Goal: Task Accomplishment & Management: Use online tool/utility

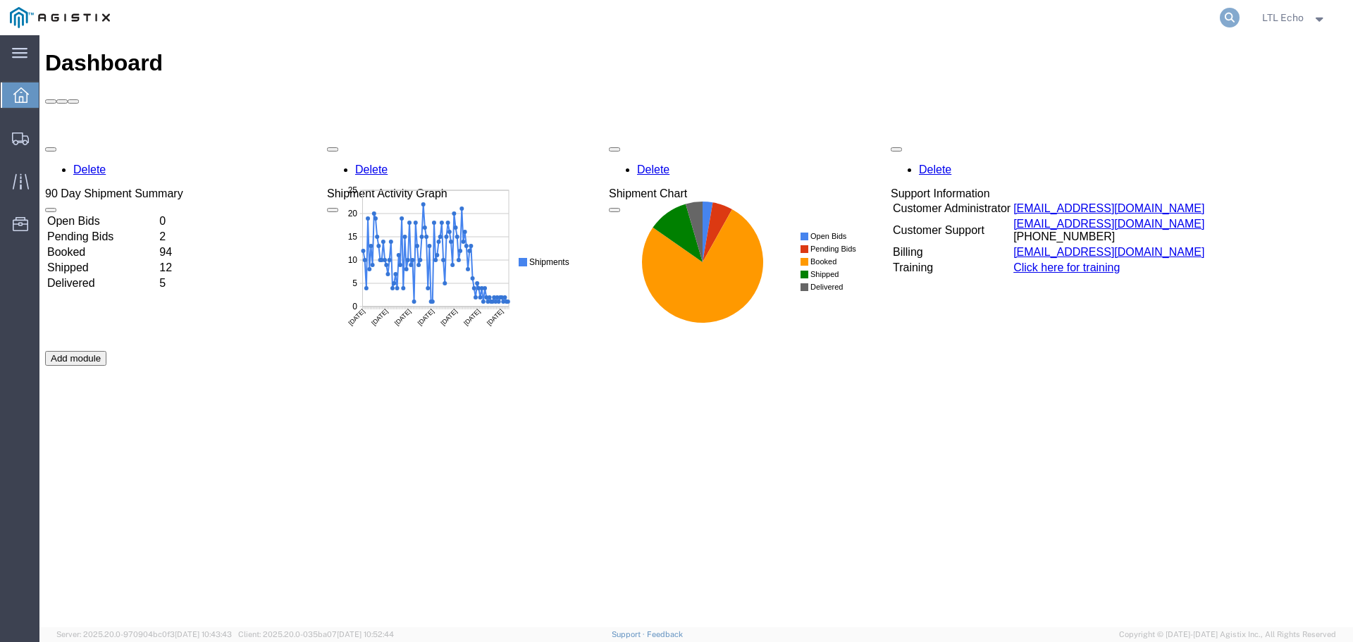
click at [1228, 11] on icon at bounding box center [1230, 18] width 20 height 20
click at [1011, 18] on input "search" at bounding box center [1006, 18] width 429 height 34
paste input "57023901"
type input "57023901"
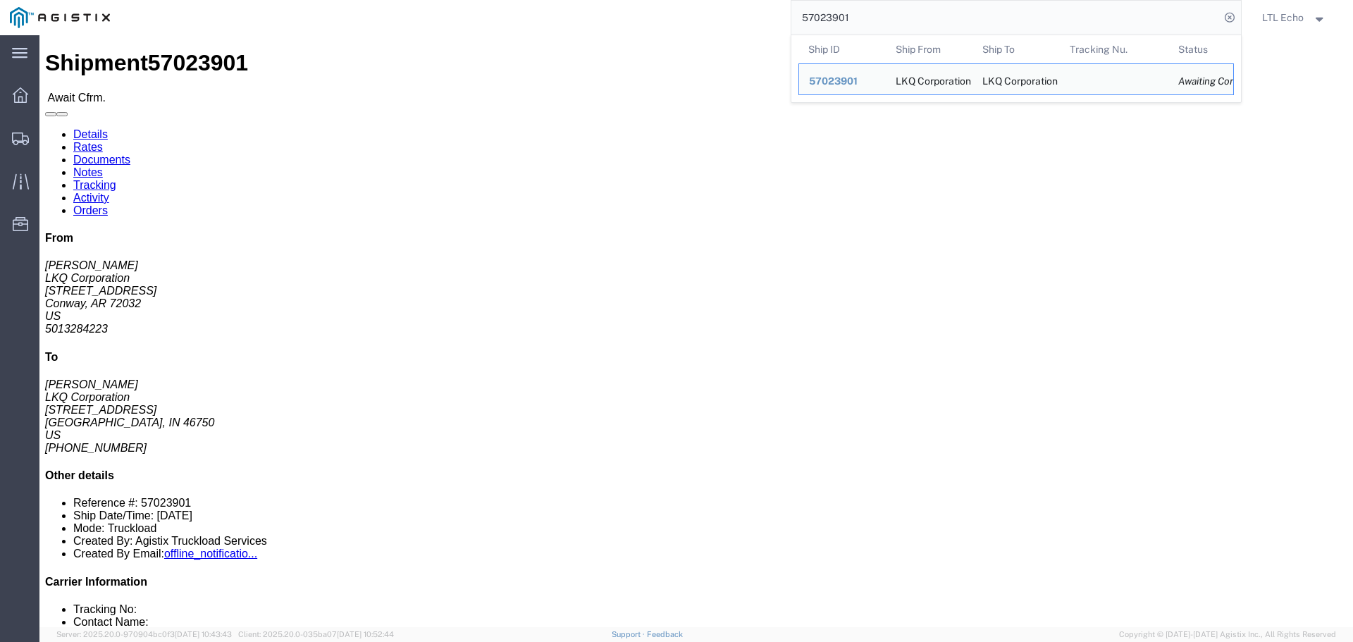
click link "Rates"
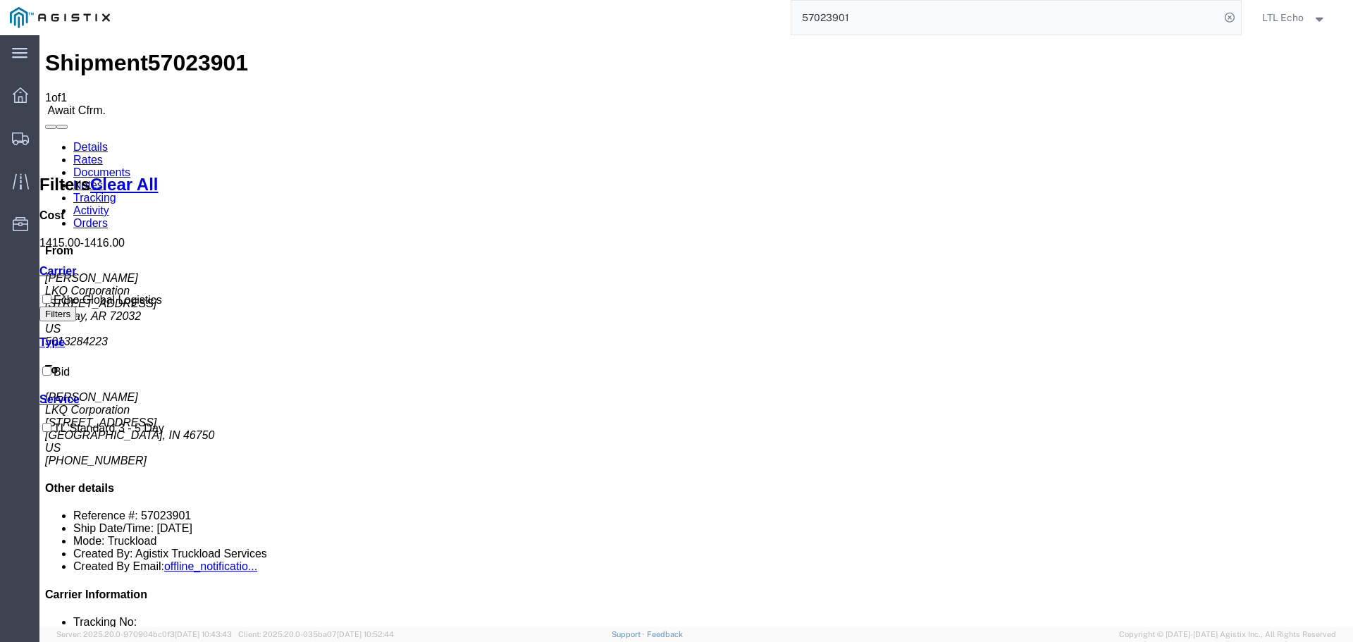
click at [90, 141] on link "Details" at bounding box center [90, 147] width 35 height 12
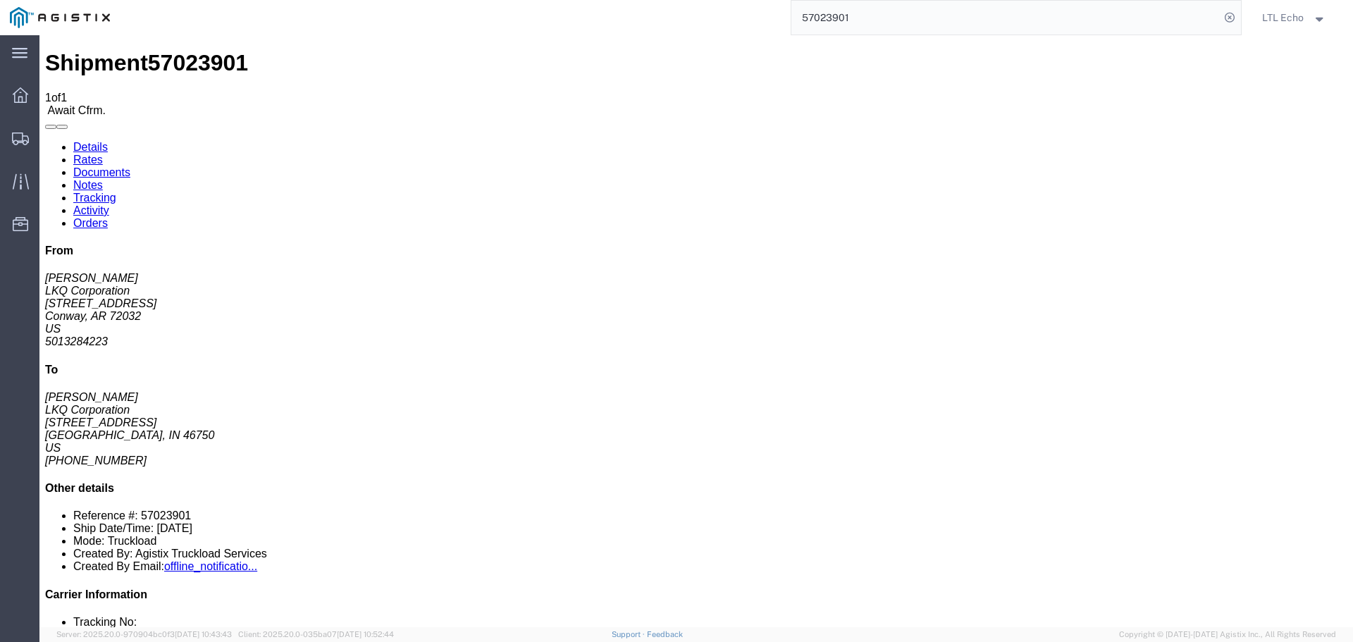
click link "Confirm"
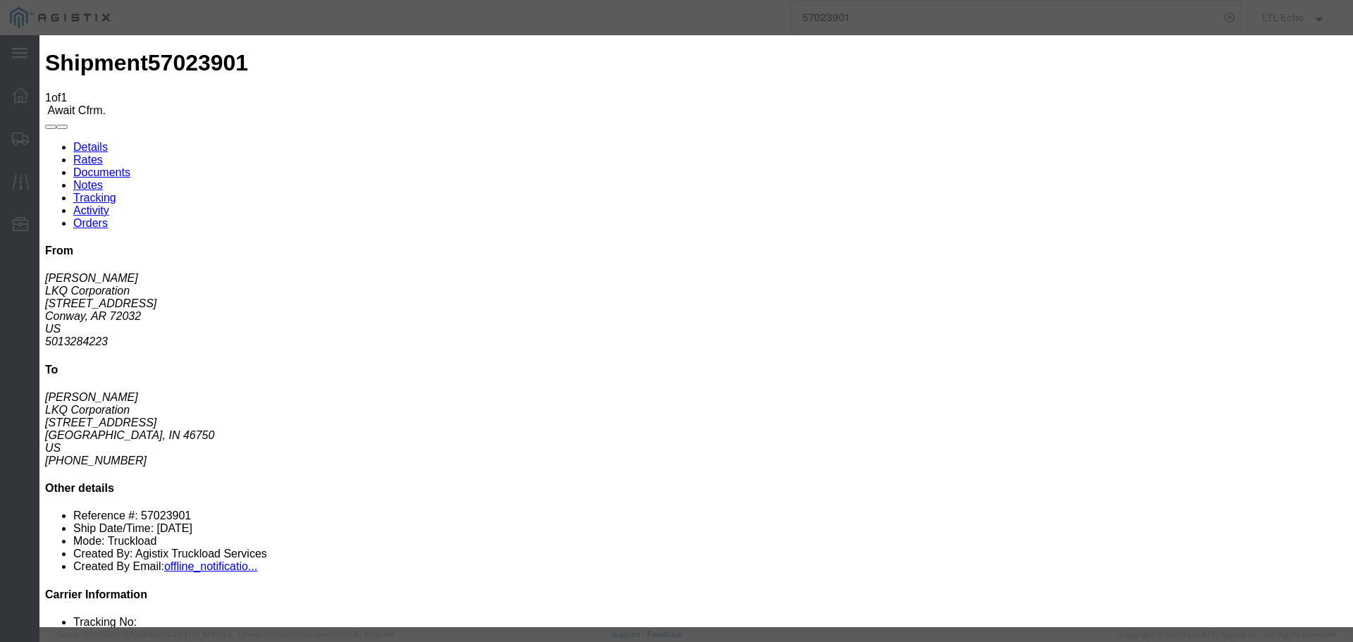
click div
click input "checkbox"
checkbox input "true"
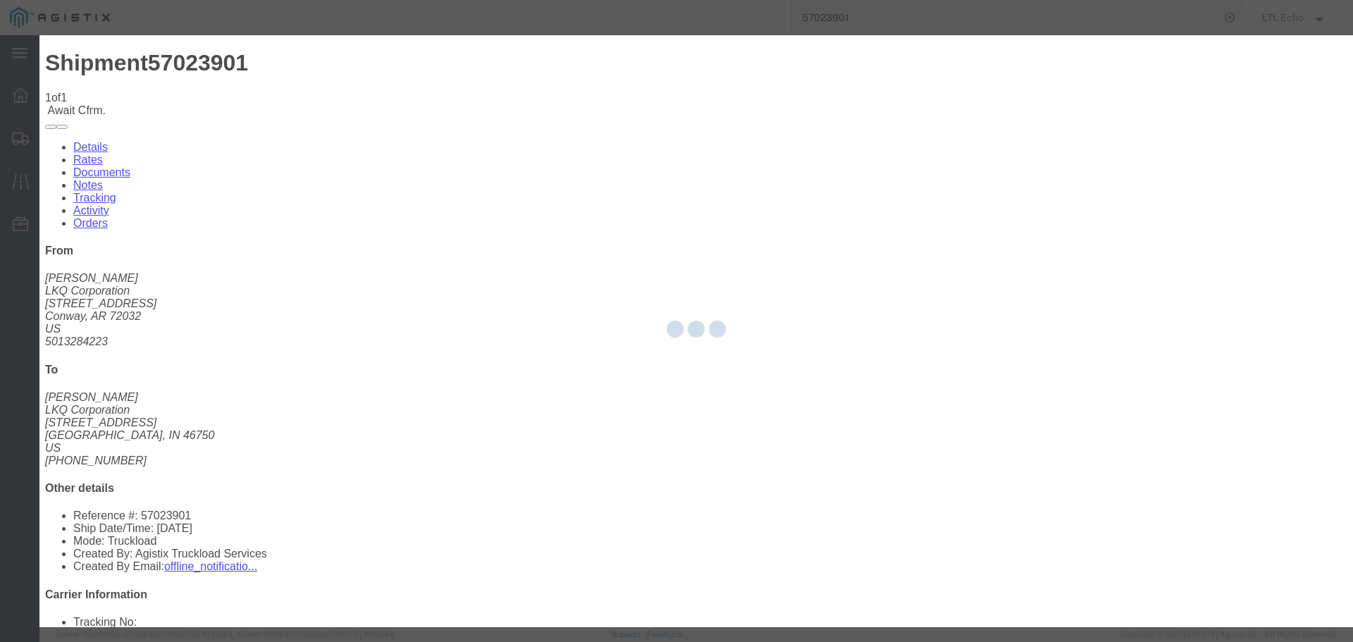
type input "LTL Echo"
type input "+ 8005116111"
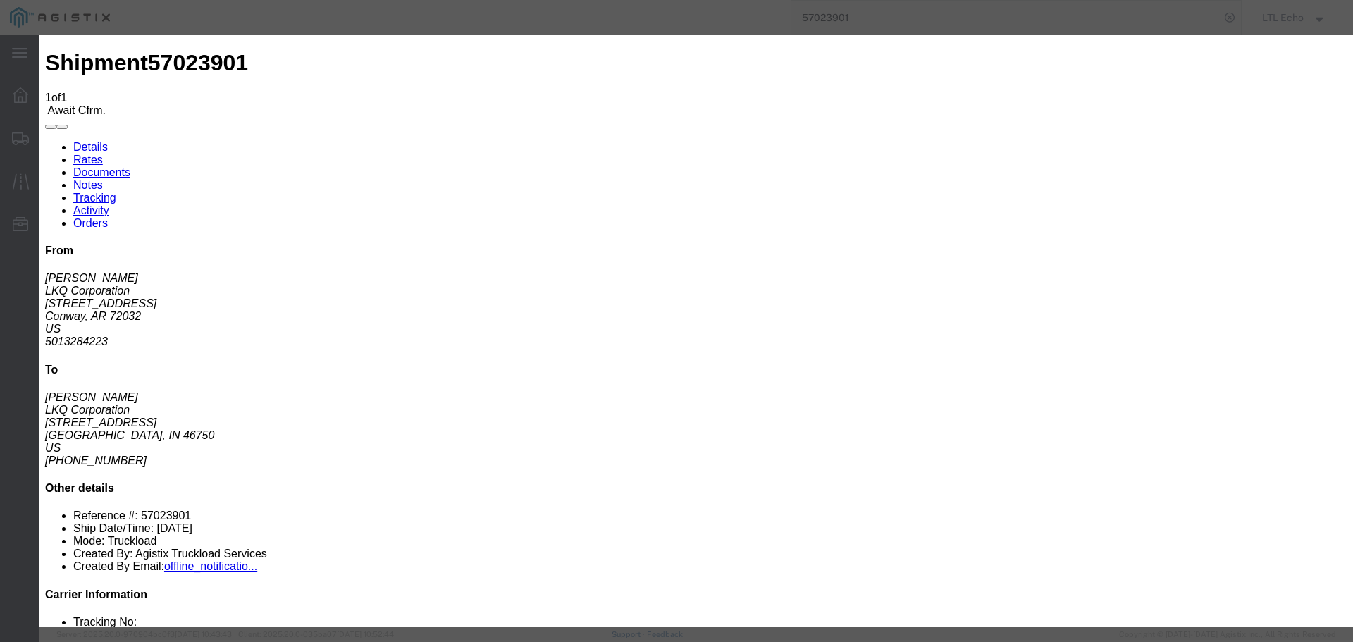
click input "text"
type input "64561720"
click button "Submit"
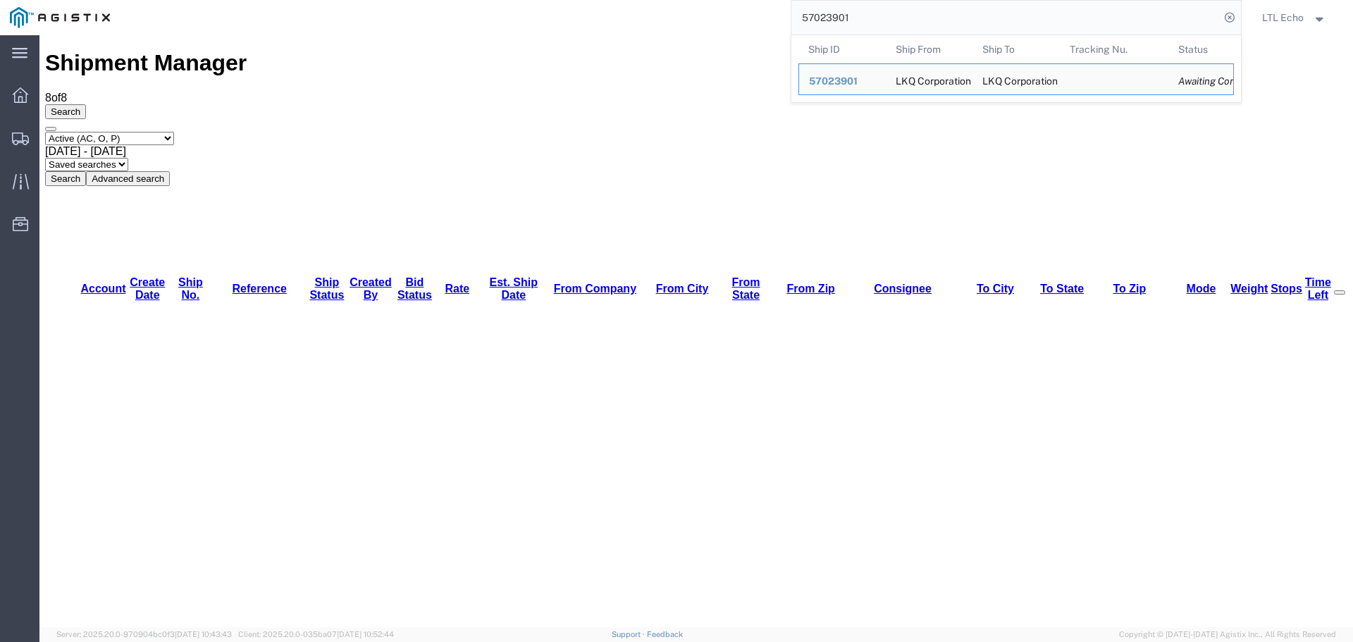
click at [839, 16] on input "57023901" at bounding box center [1006, 18] width 429 height 34
click at [837, 15] on input "57023901" at bounding box center [1006, 18] width 429 height 34
click at [836, 15] on input "57023901" at bounding box center [1006, 18] width 429 height 34
paste input "6994162"
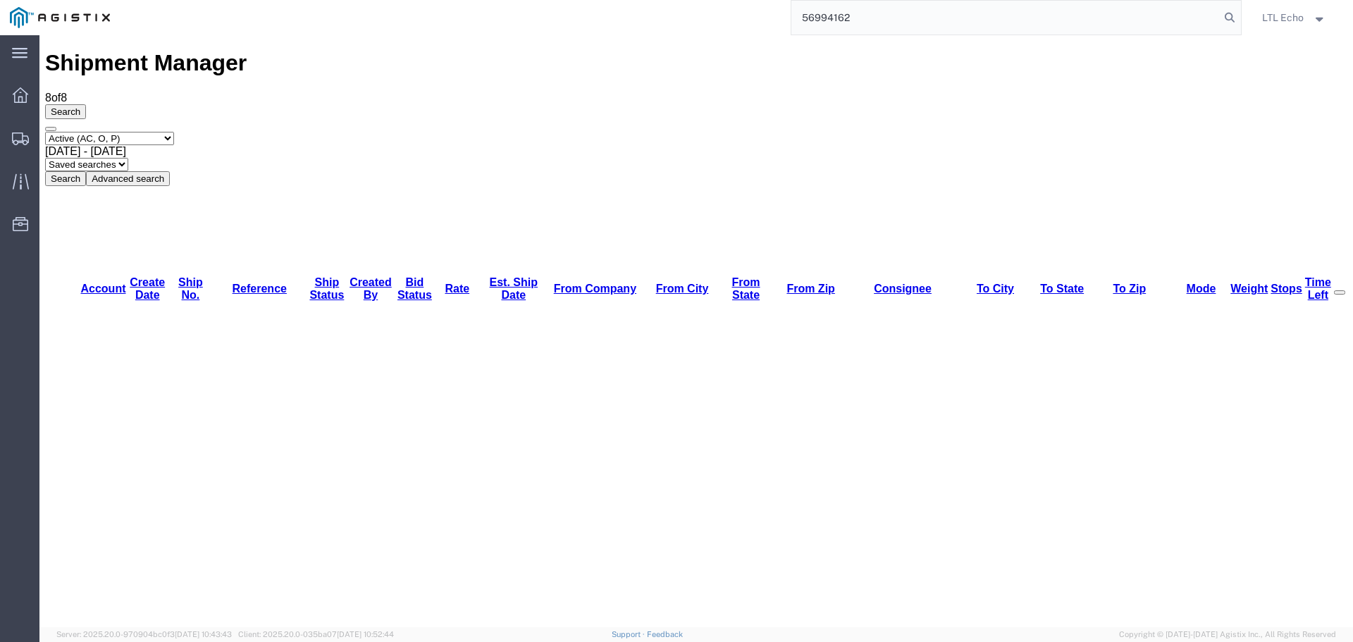
type input "56994162"
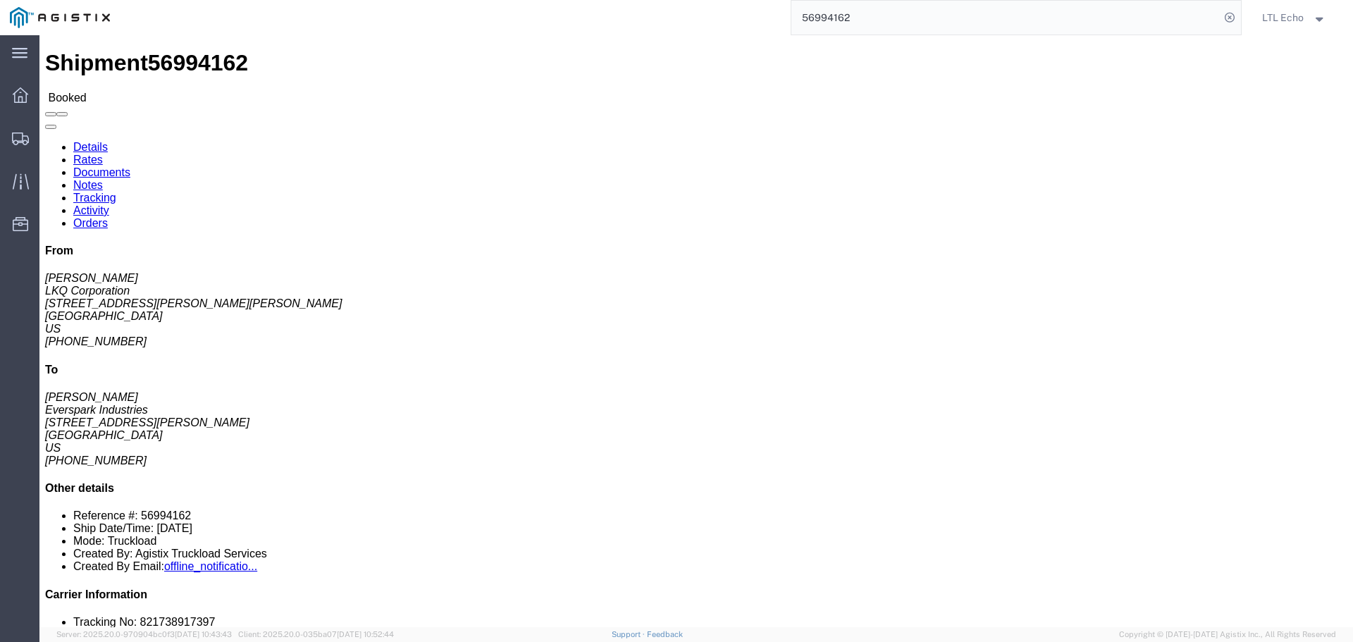
click link "Tracking"
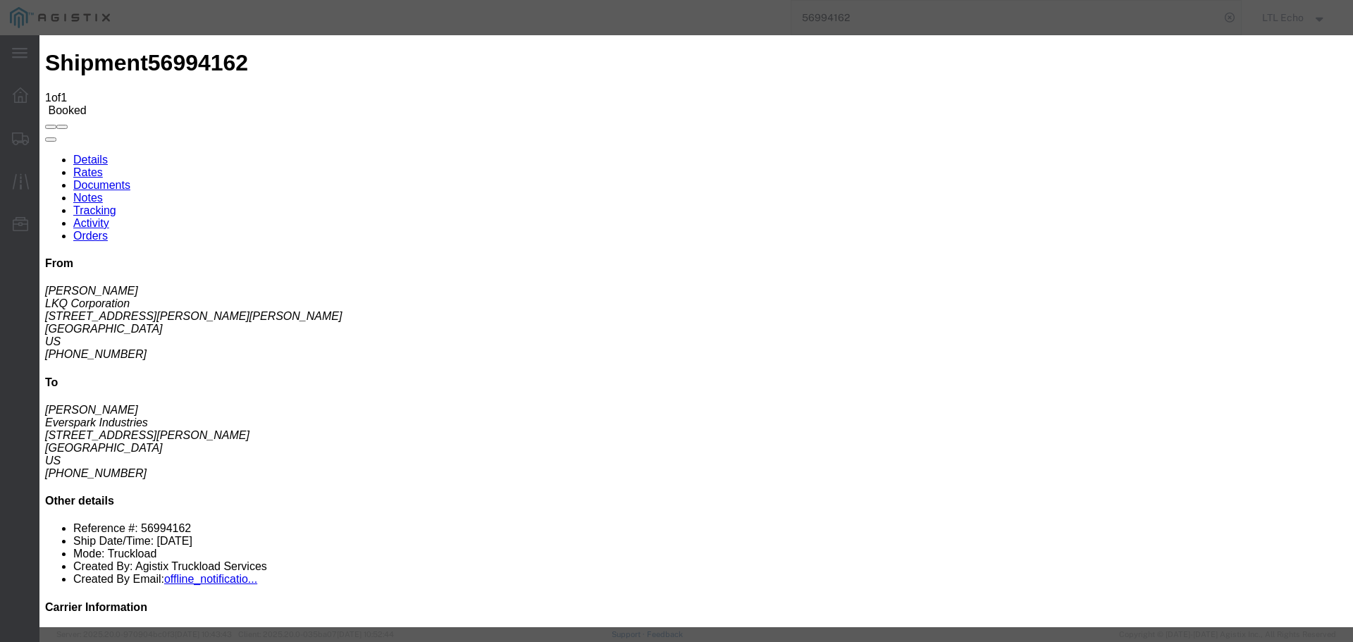
type input "[DATE]"
type input "3:00 PM"
select select "PICKEDUP"
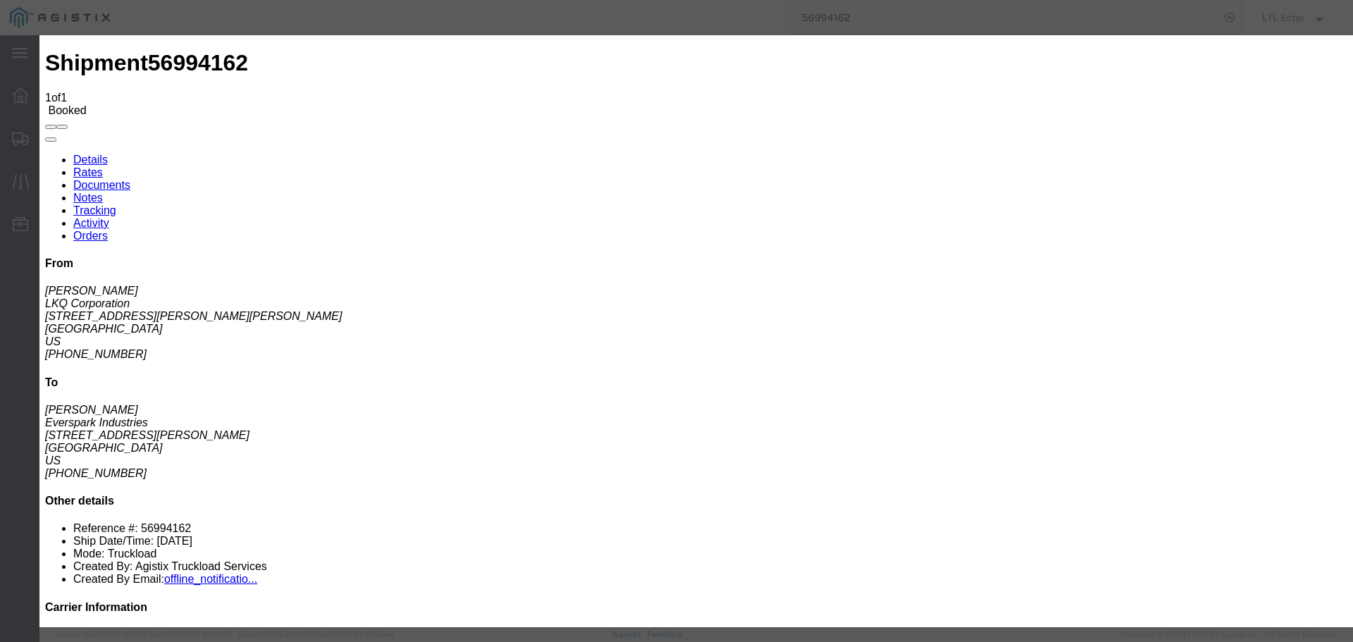
type input "[DATE]"
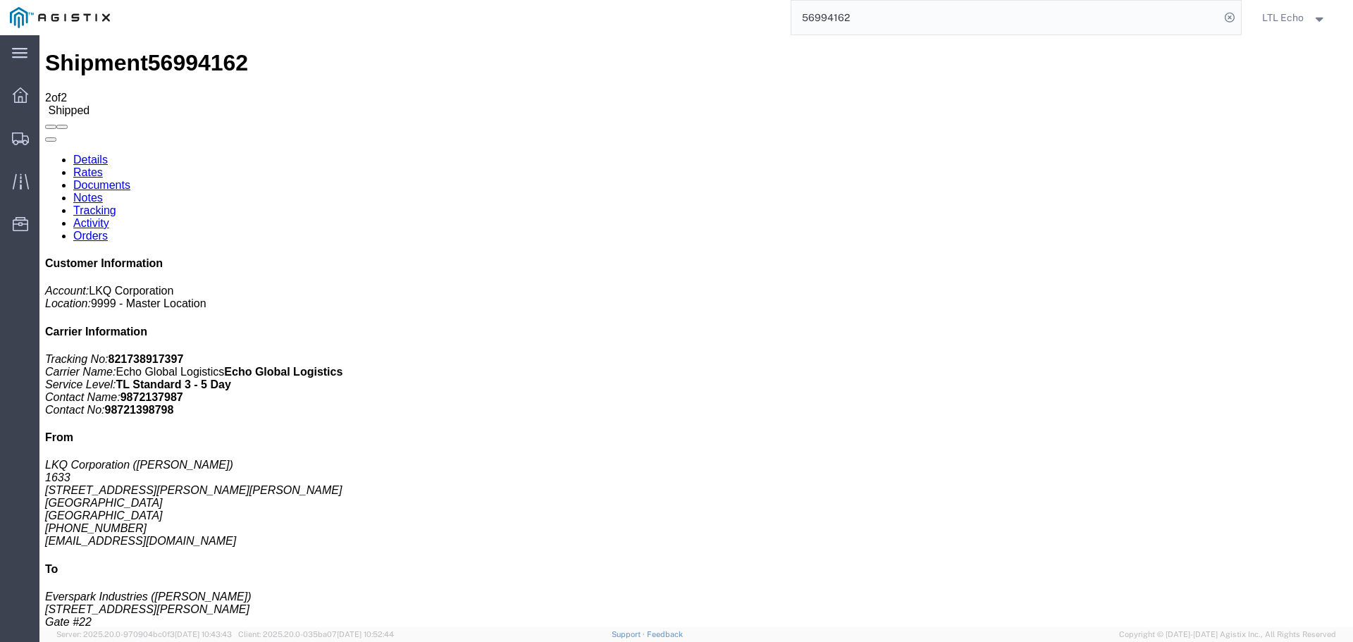
click at [827, 14] on input "56994162" at bounding box center [1006, 18] width 429 height 34
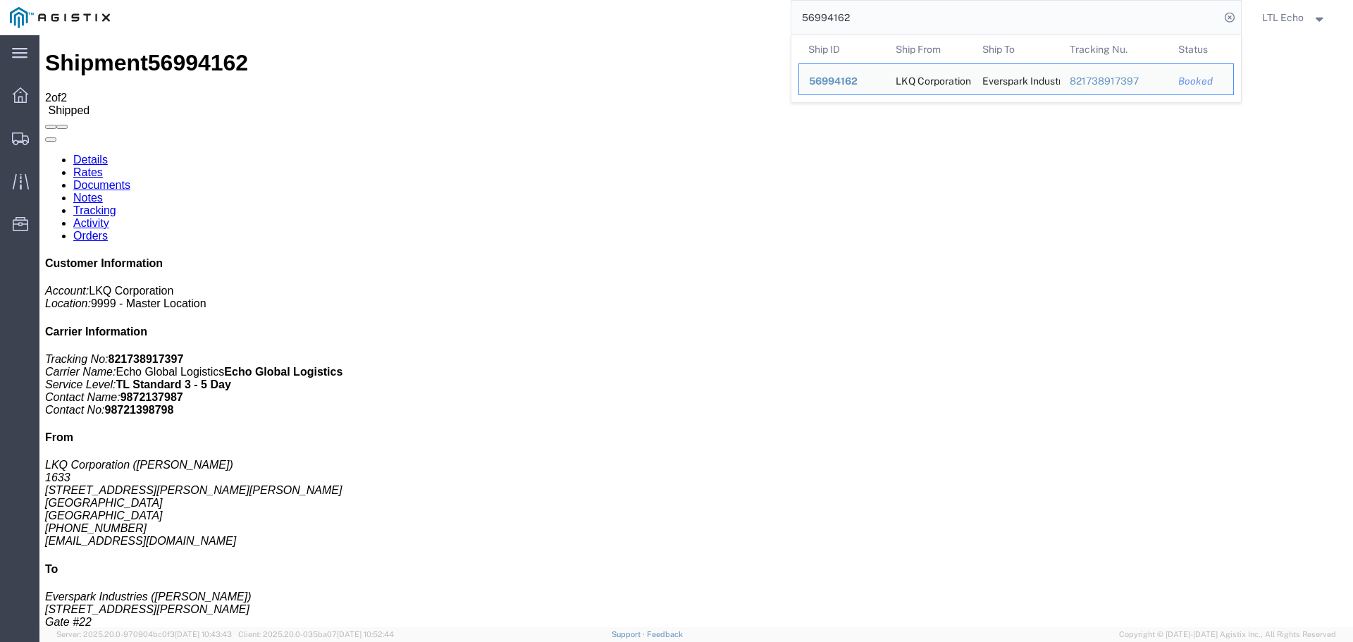
click at [827, 14] on input "56994162" at bounding box center [1006, 18] width 429 height 34
paste input "3757"
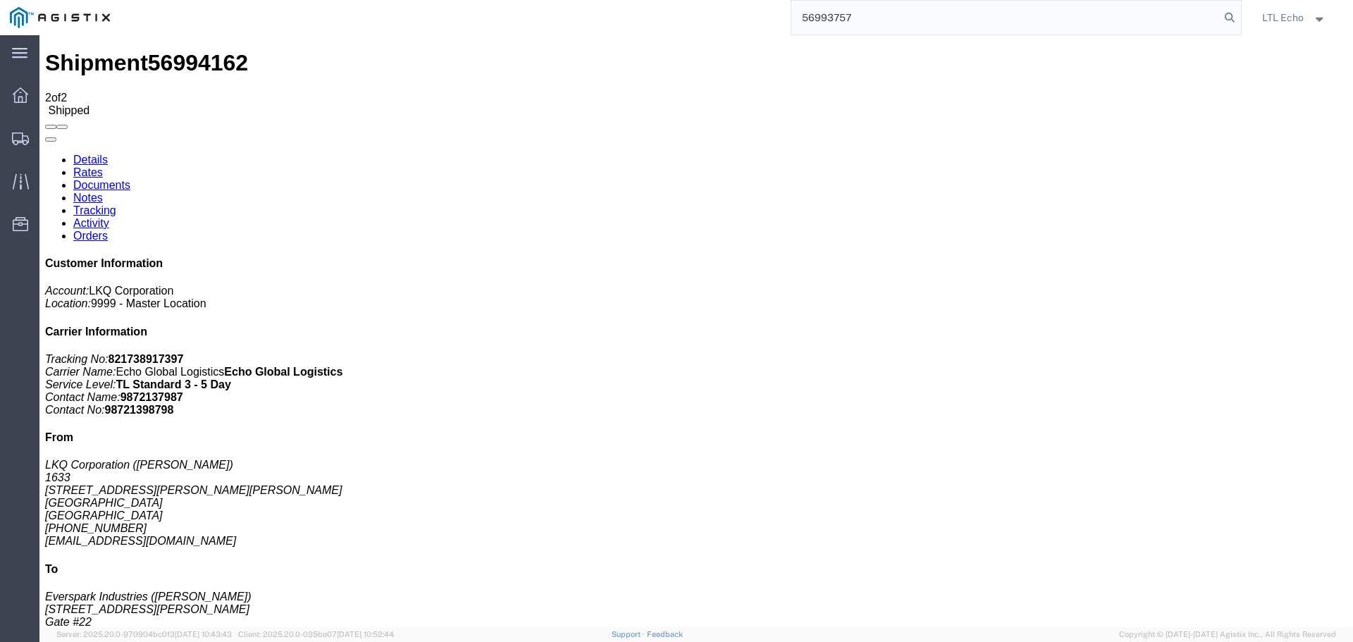
type input "56993757"
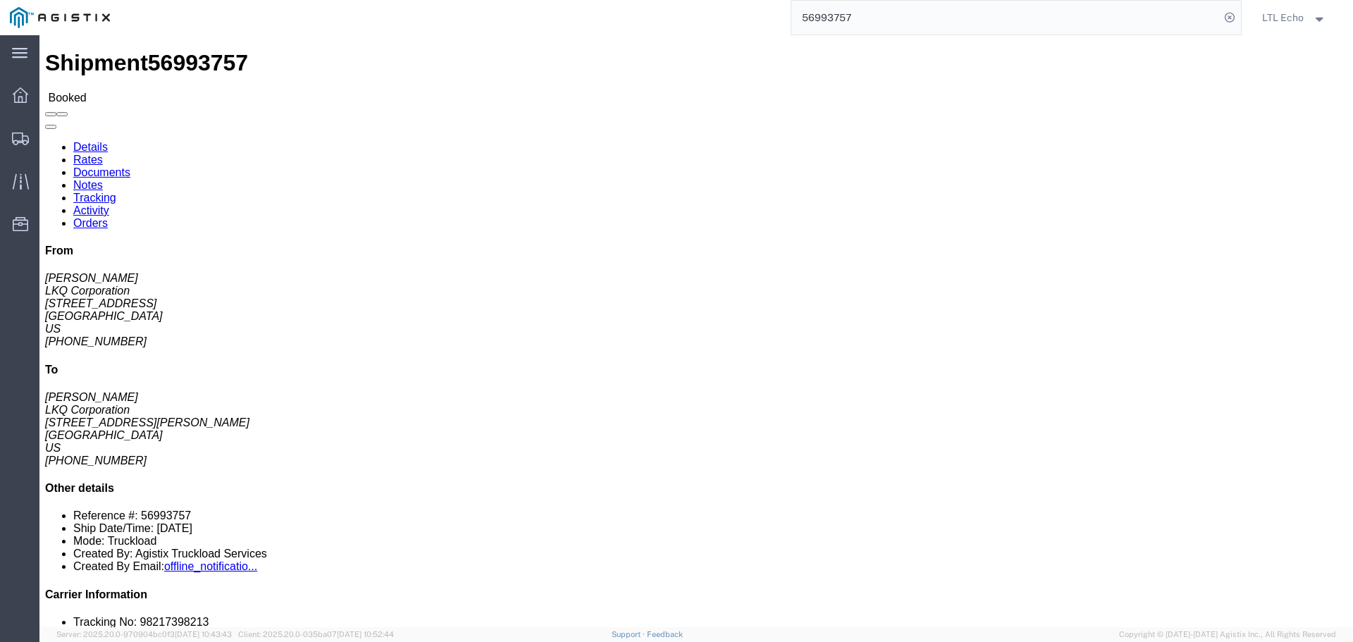
click link "Tracking"
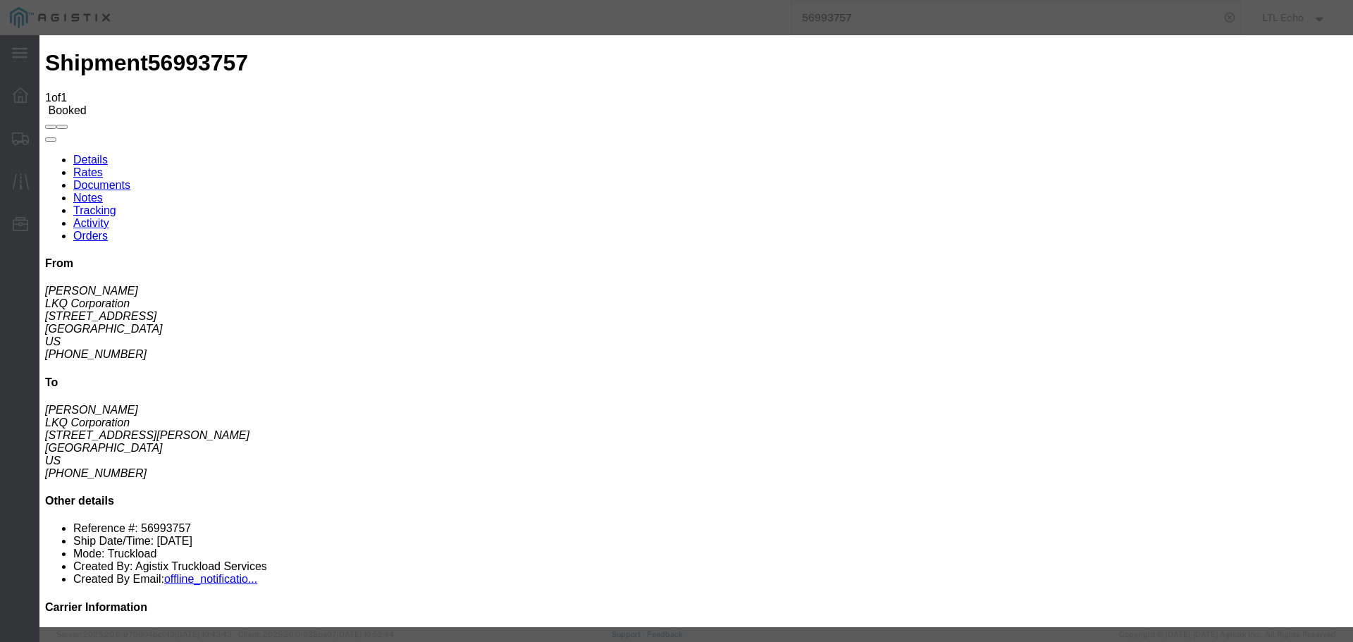
type input "[DATE]"
type input "3:00 PM"
select select "PICKEDUP"
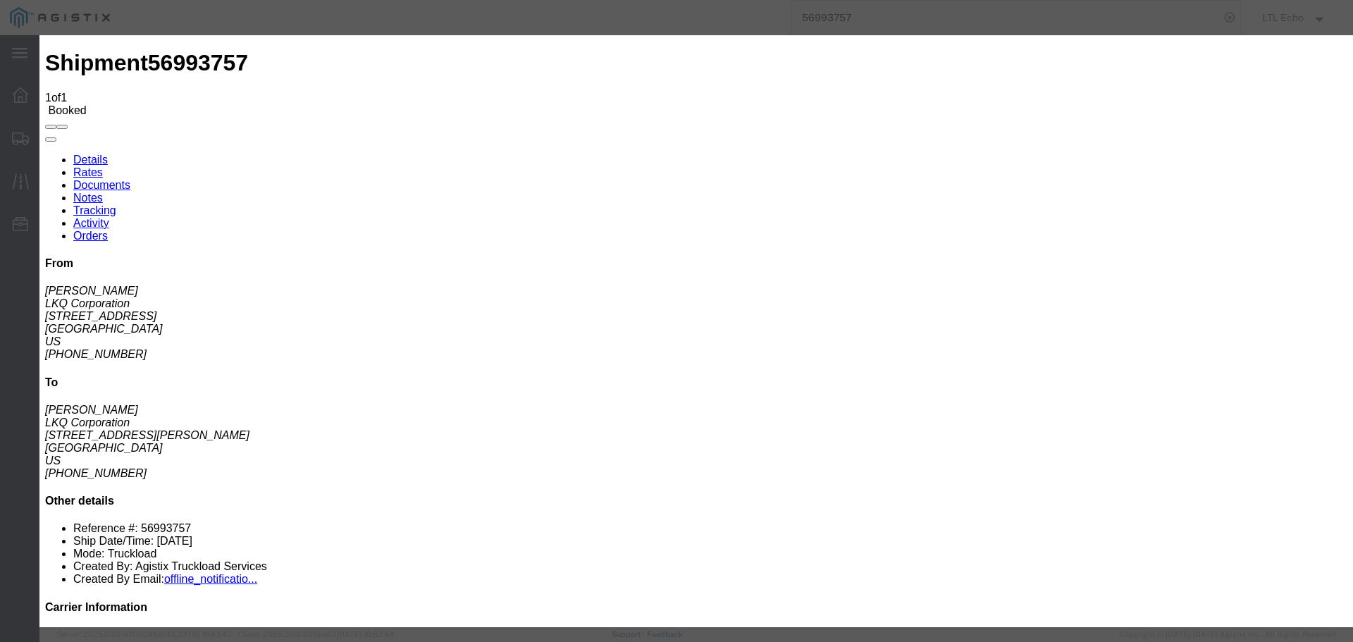
type input "[DATE]"
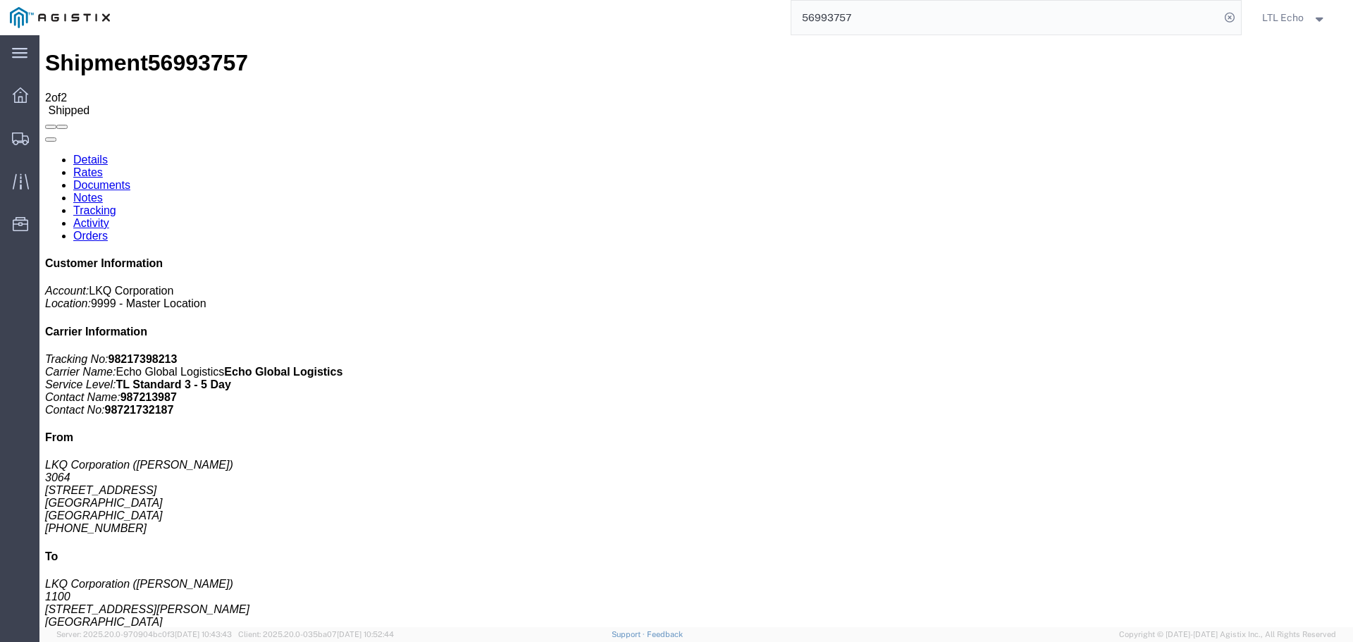
click at [838, 12] on input "56993757" at bounding box center [1006, 18] width 429 height 34
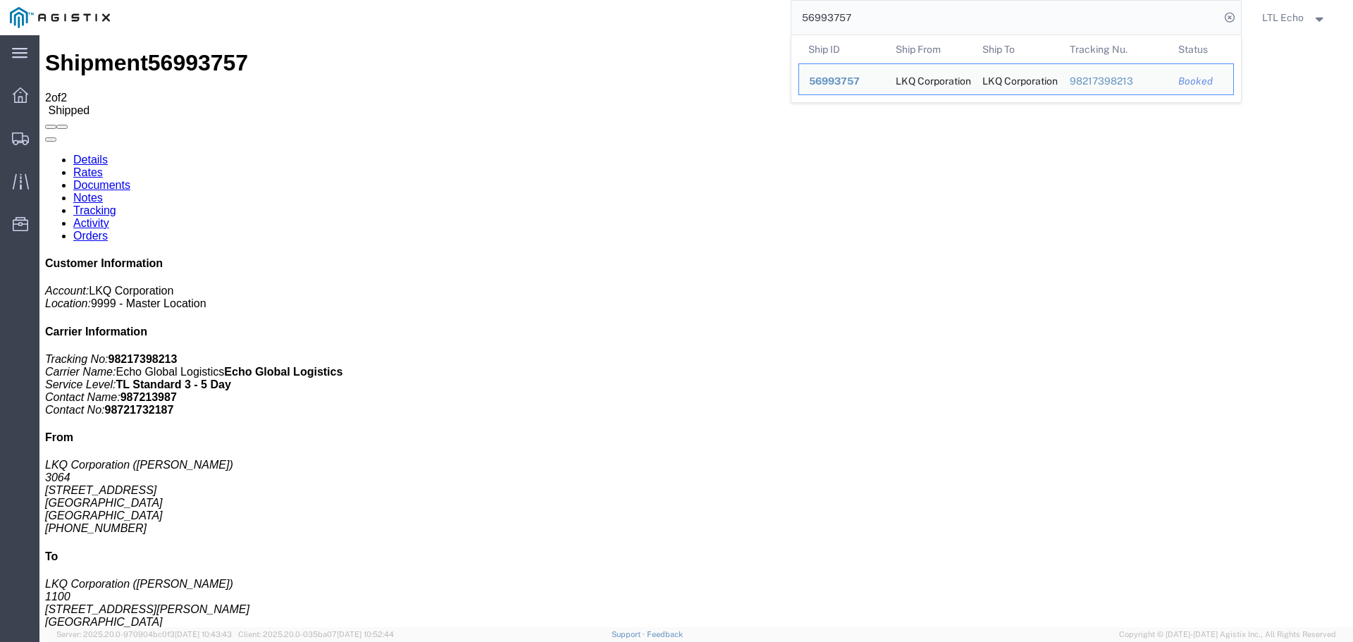
click at [834, 11] on input "56993757" at bounding box center [1006, 18] width 429 height 34
click at [835, 13] on input "56993757" at bounding box center [1006, 18] width 429 height 34
click at [834, 12] on input "56993757" at bounding box center [1006, 18] width 429 height 34
paste input "8064"
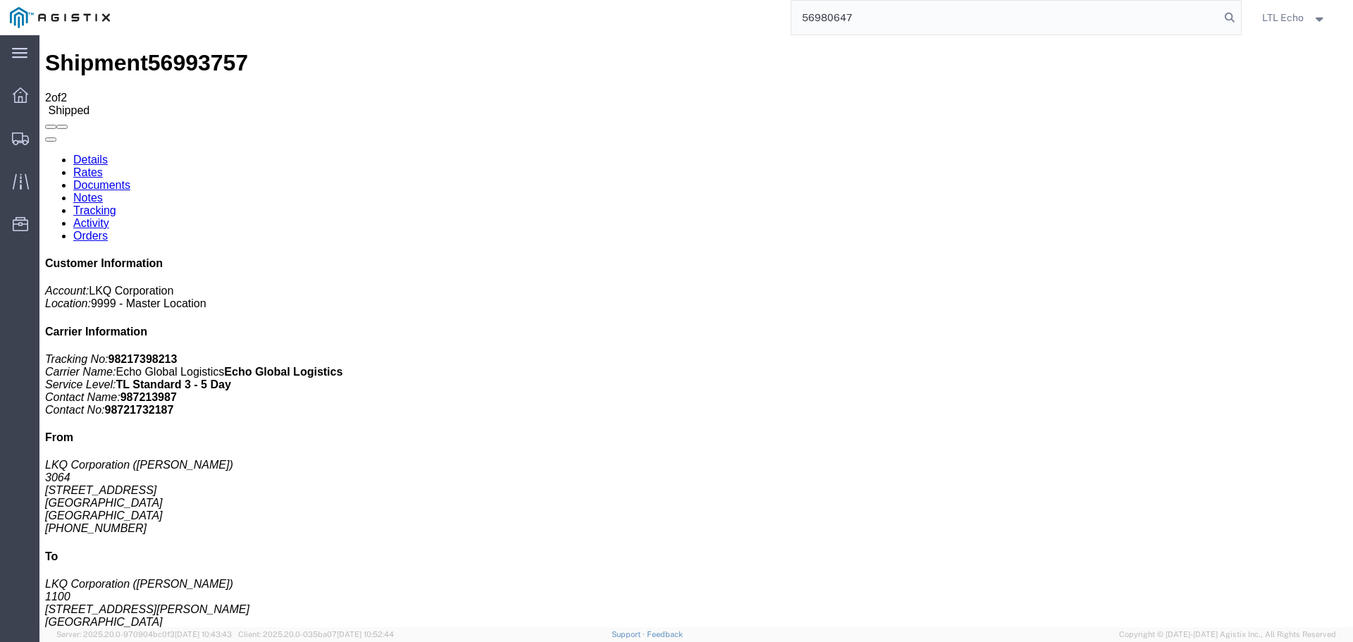
type input "56980647"
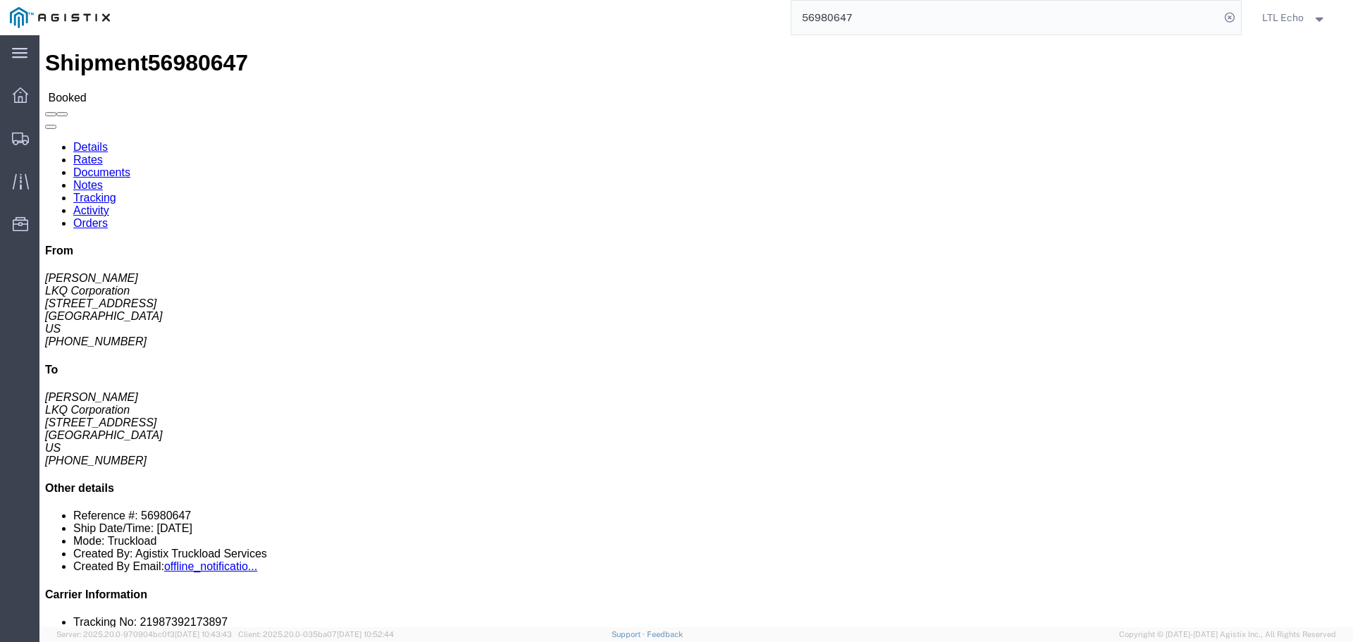
click link "Tracking"
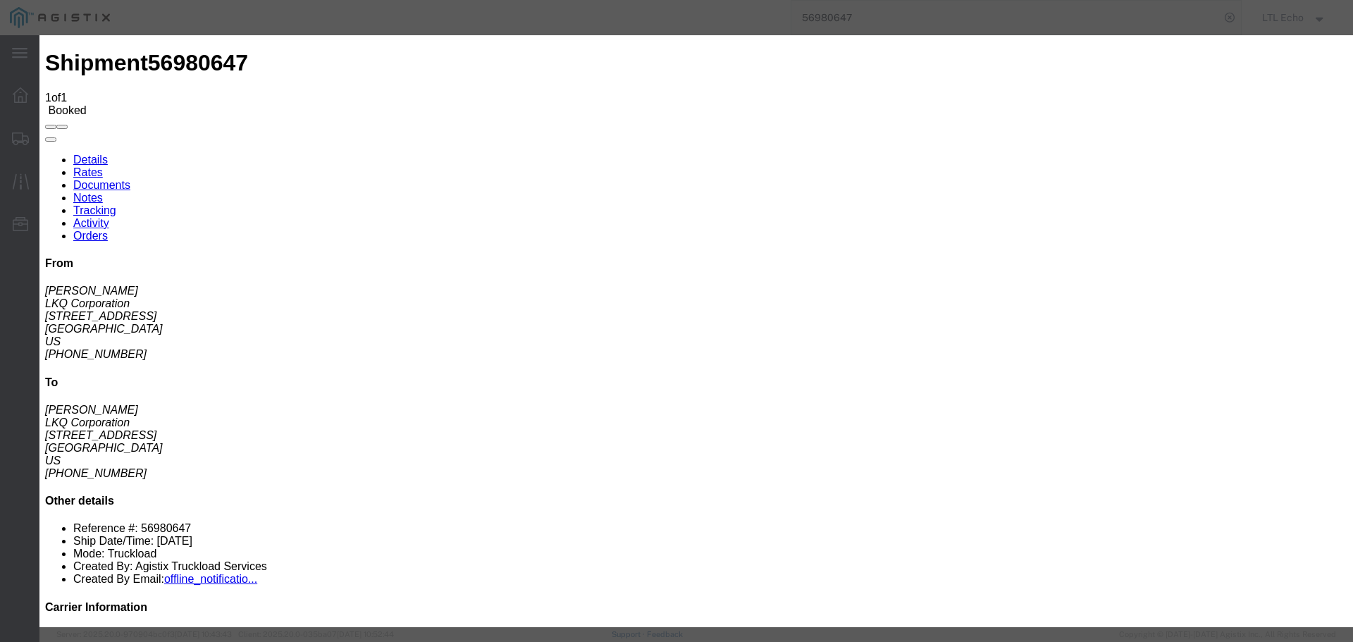
type input "[DATE]"
type input "3:00 PM"
select select "PICKEDUP"
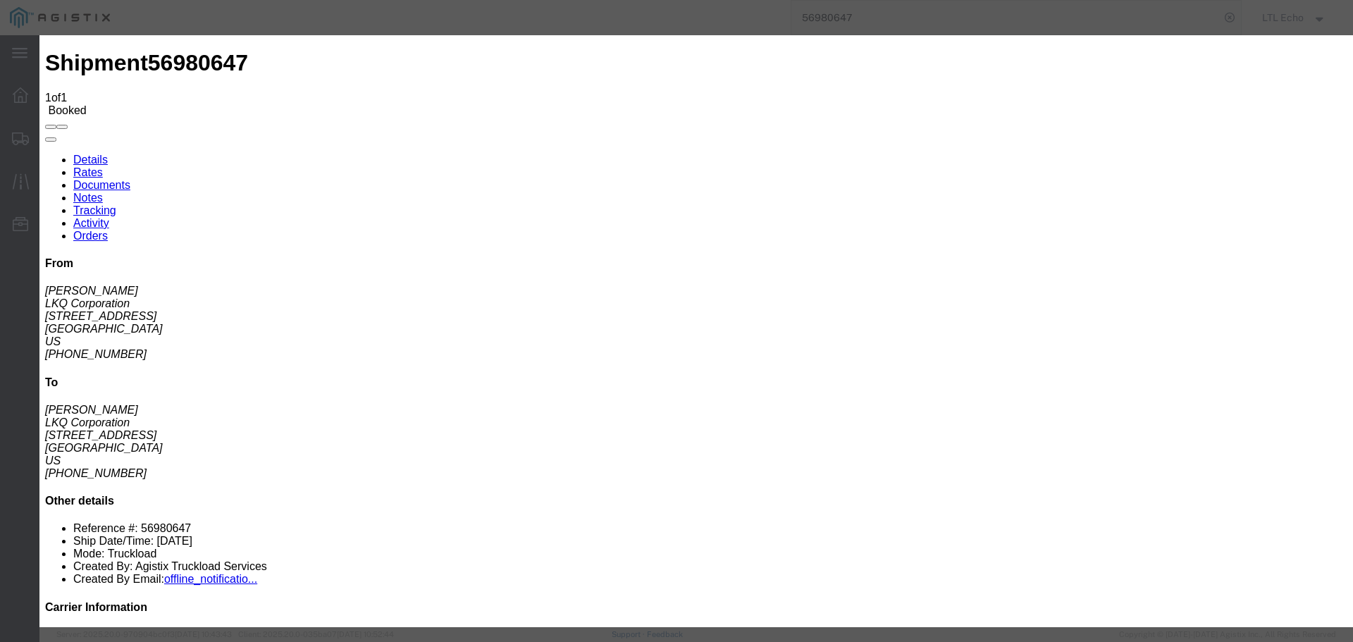
type input "[DATE]"
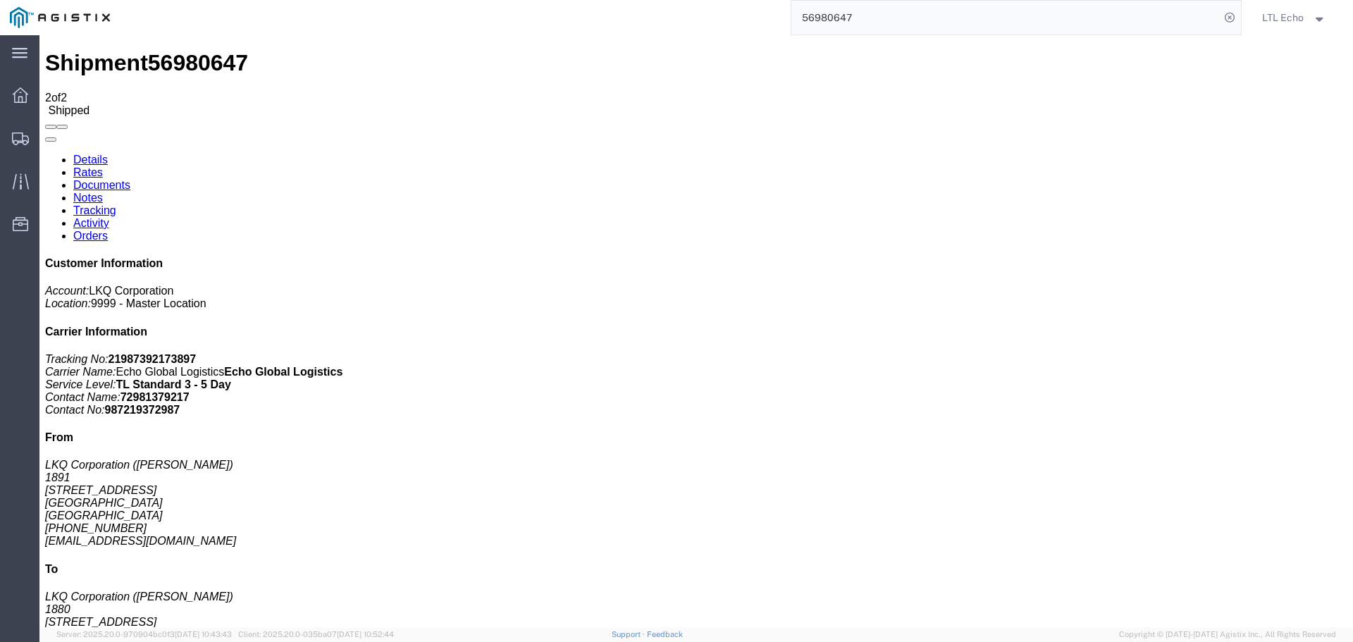
click at [830, 20] on input "56980647" at bounding box center [1006, 18] width 429 height 34
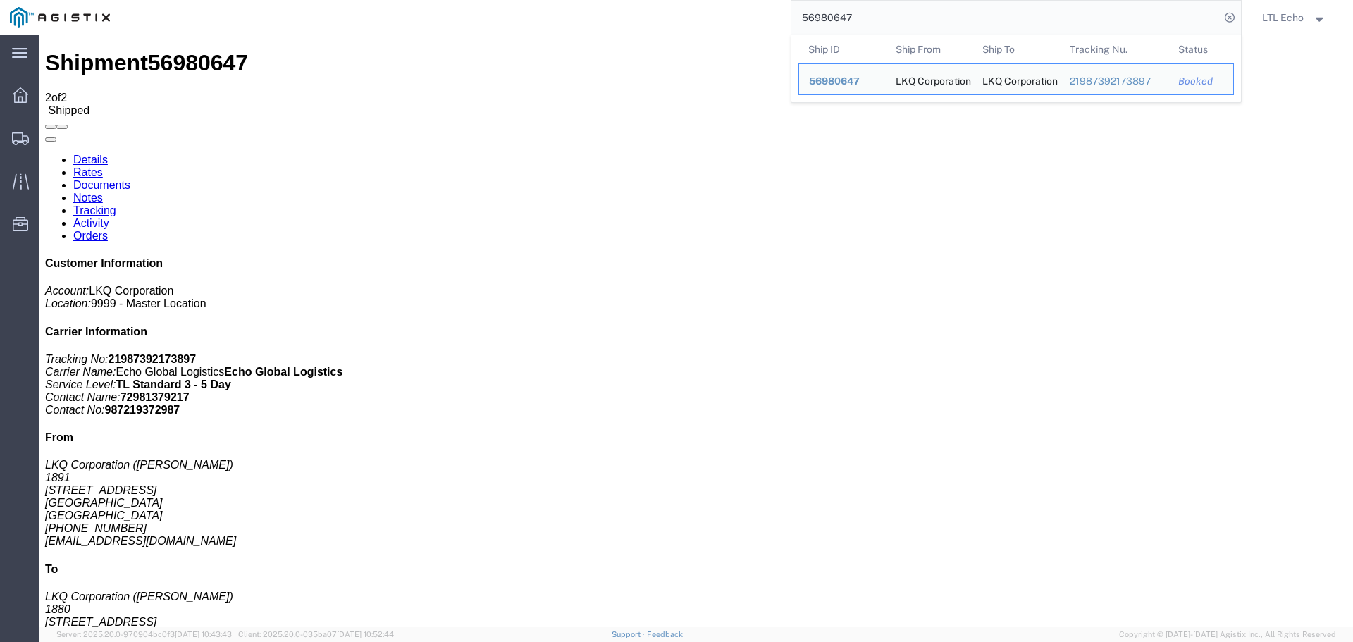
click at [830, 20] on input "56980647" at bounding box center [1006, 18] width 429 height 34
paste input "24983"
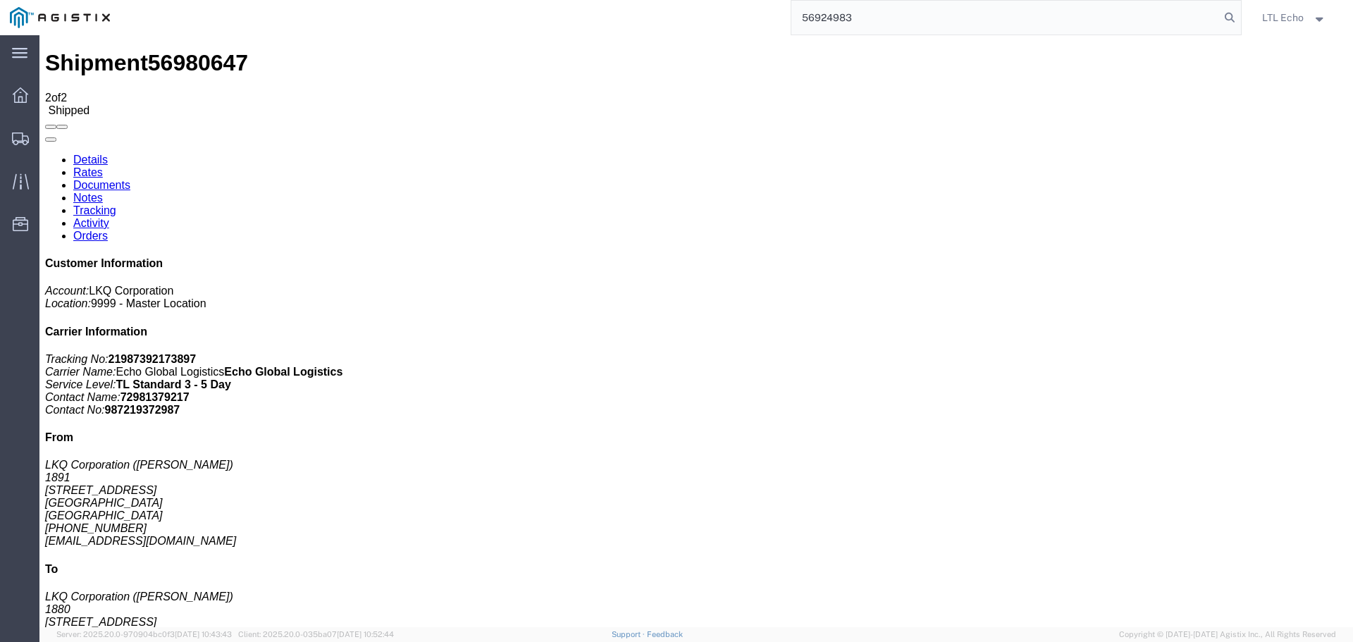
type input "56924983"
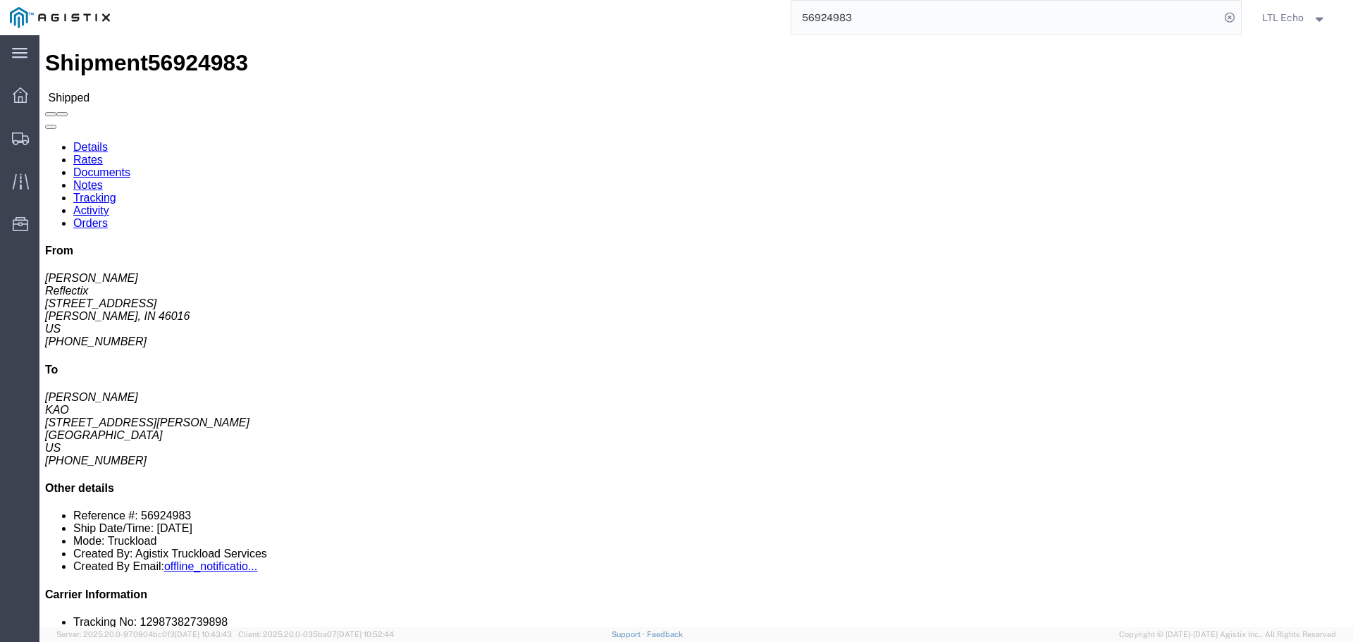
click link "Tracking"
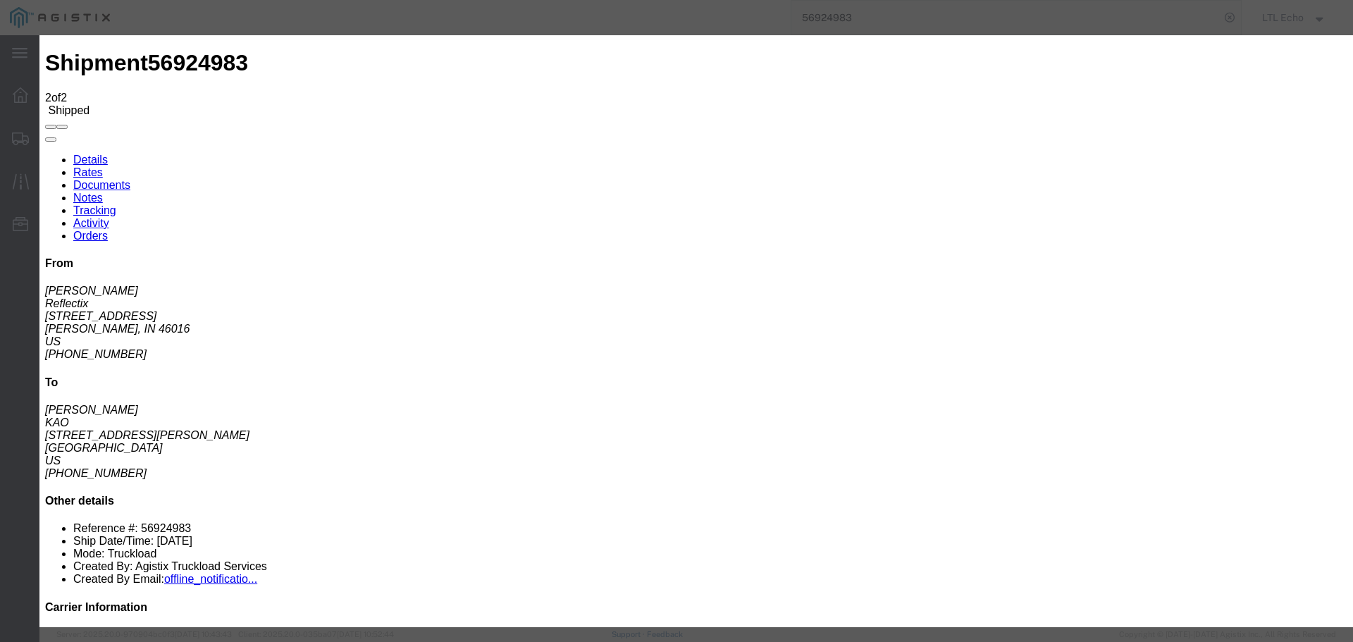
type input "[DATE]"
type input "3:00 PM"
select select "DELIVRED"
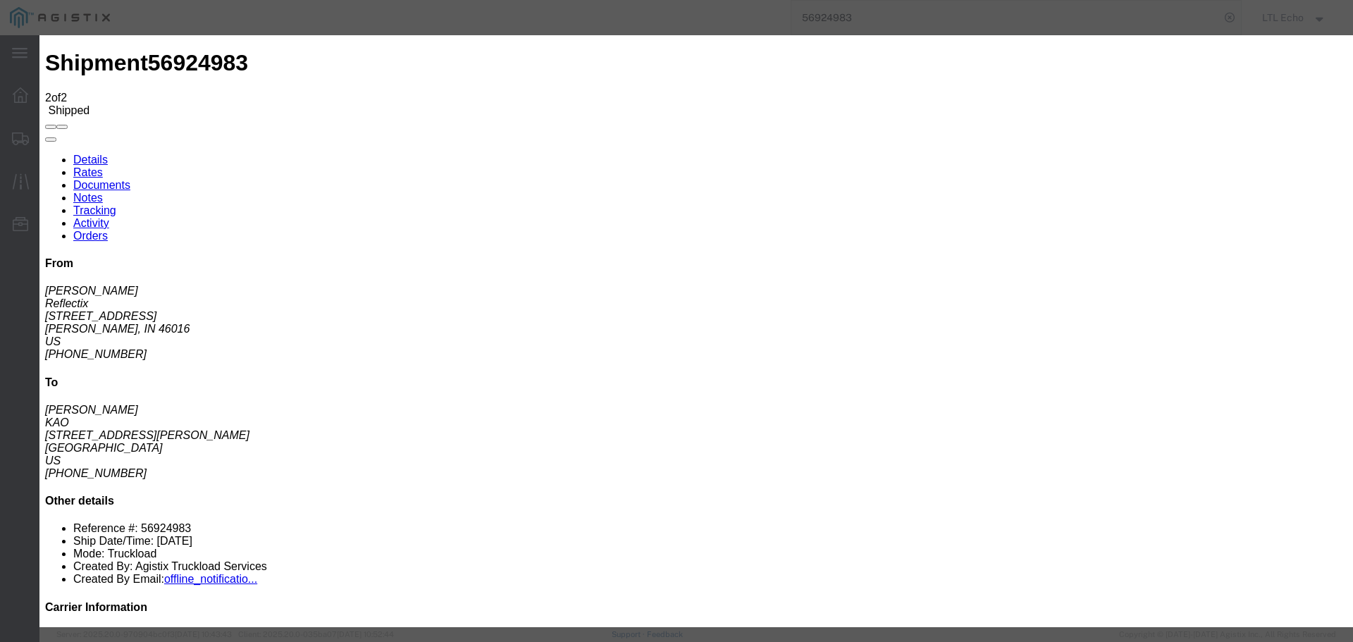
type input "[DATE]"
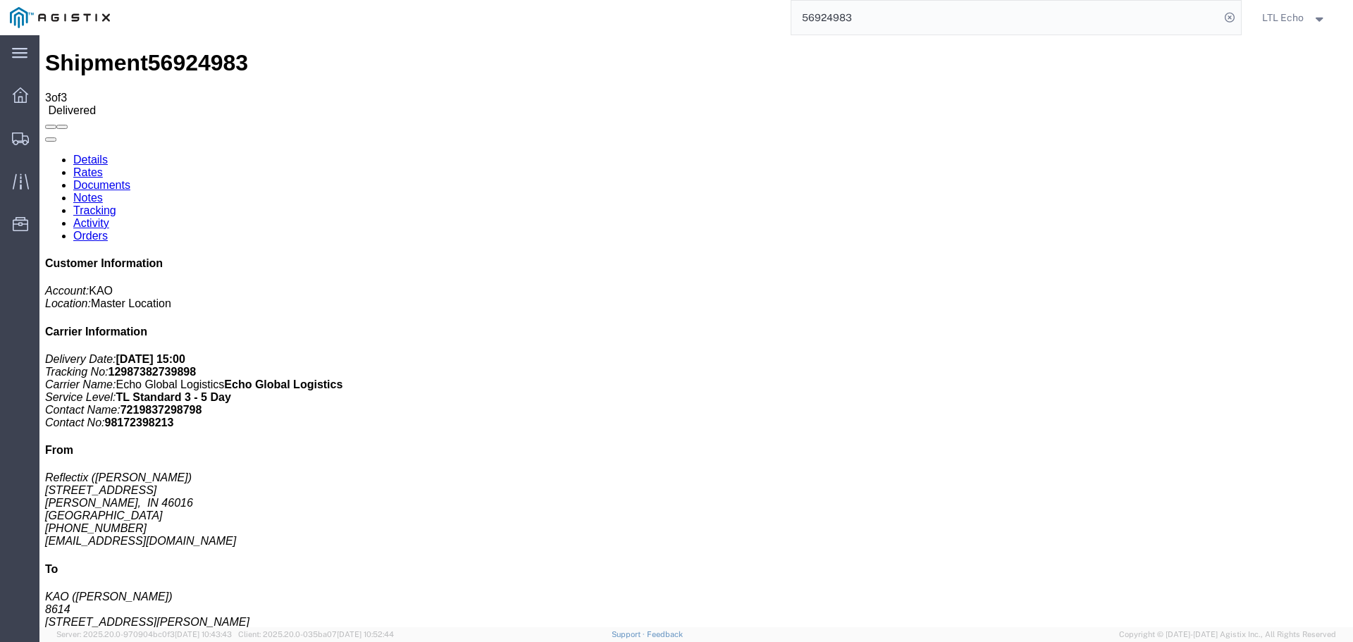
click at [817, 19] on input "56924983" at bounding box center [1006, 18] width 429 height 34
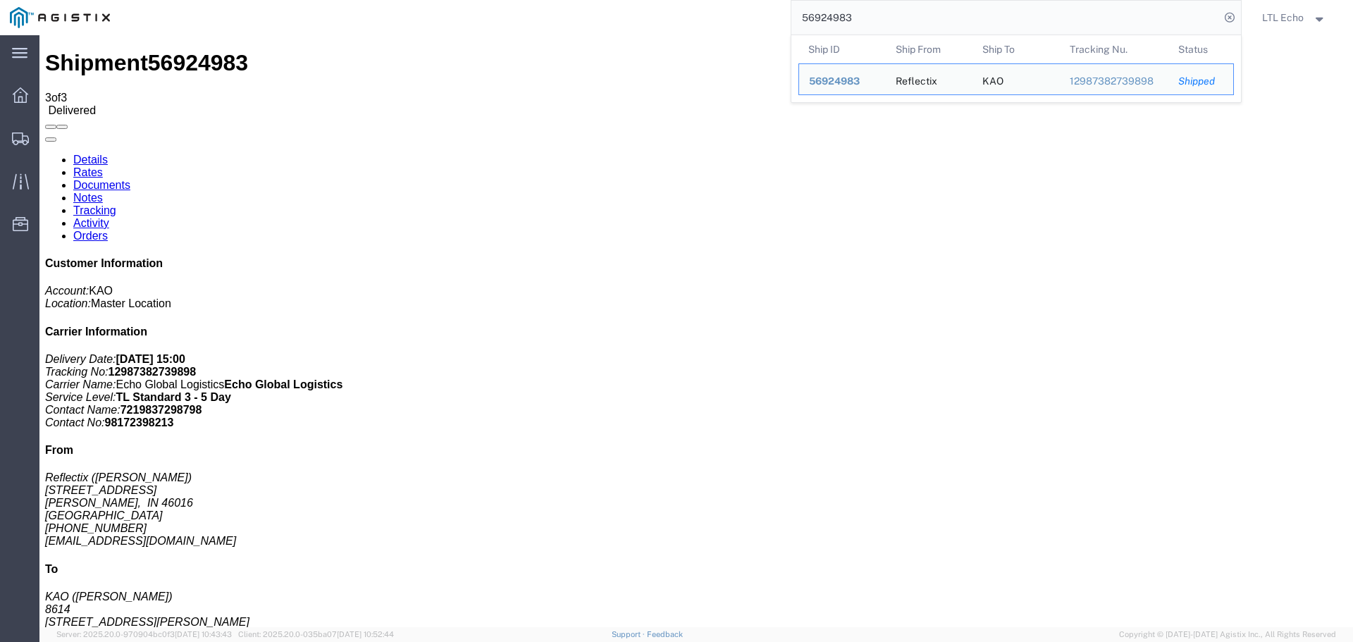
click at [817, 19] on input "56924983" at bounding box center [1006, 18] width 429 height 34
paste input "0578"
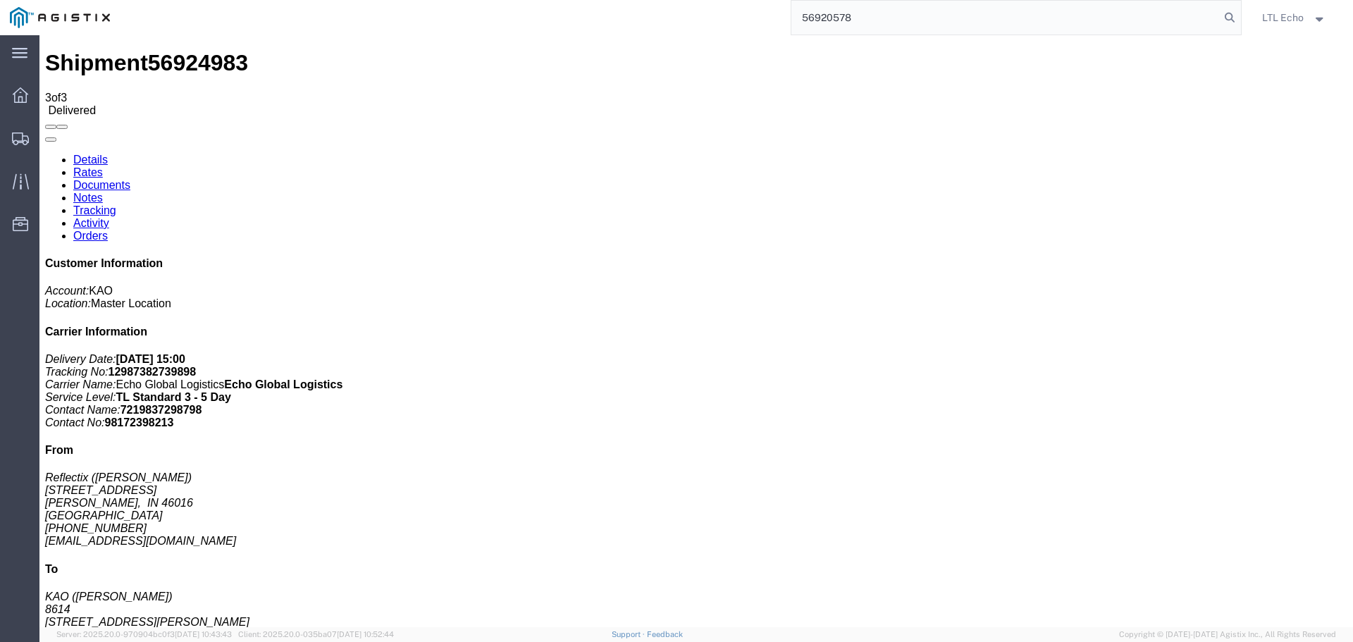
type input "56920578"
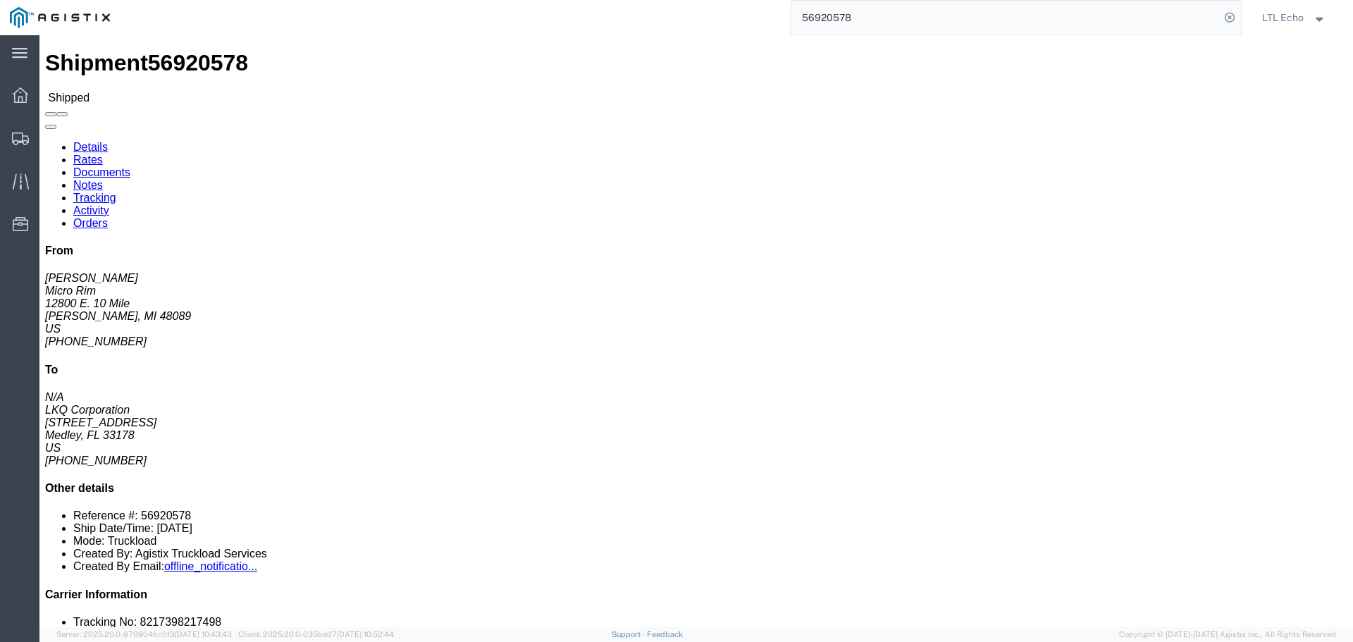
click link "Tracking"
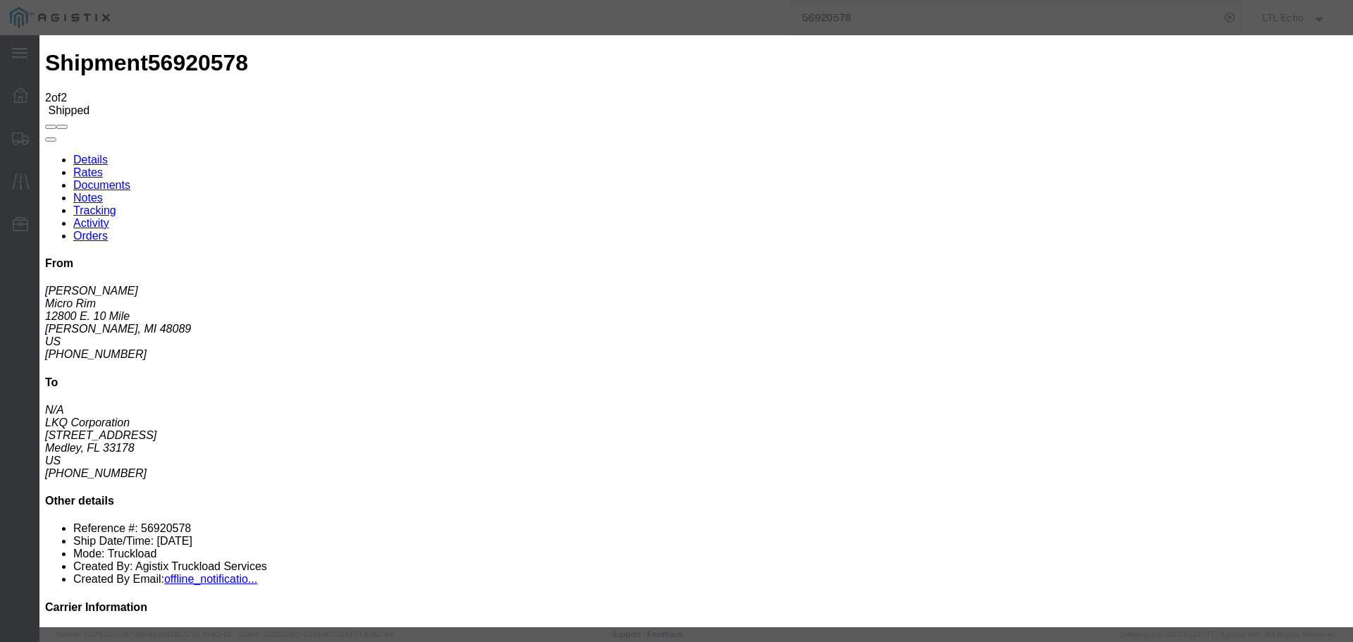
type input "[DATE]"
type input "3:00 PM"
select select "DELIVRED"
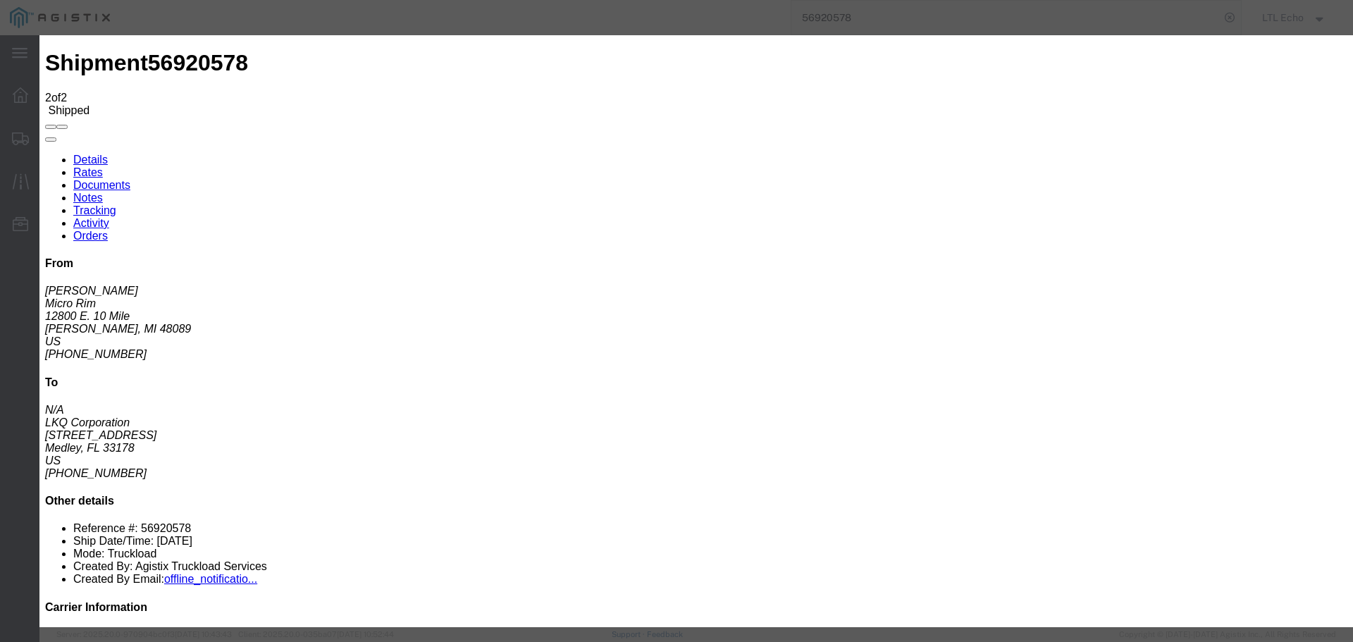
type input "[DATE]"
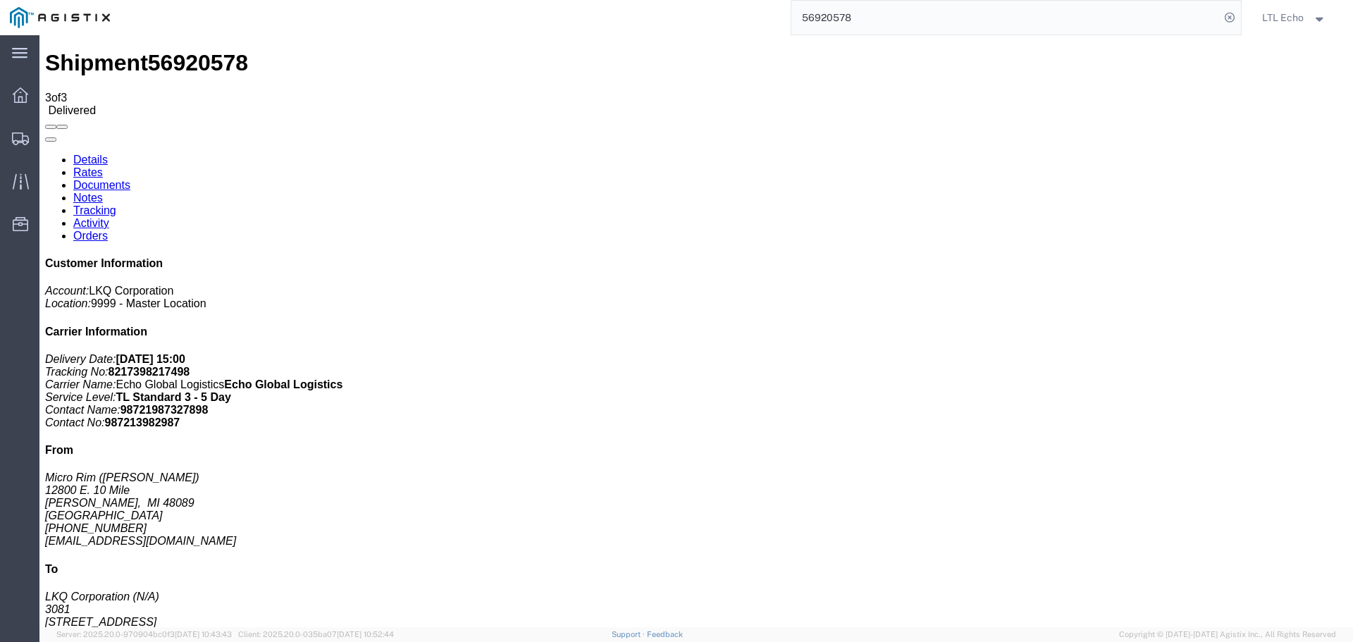
click at [830, 14] on input "56920578" at bounding box center [1006, 18] width 429 height 34
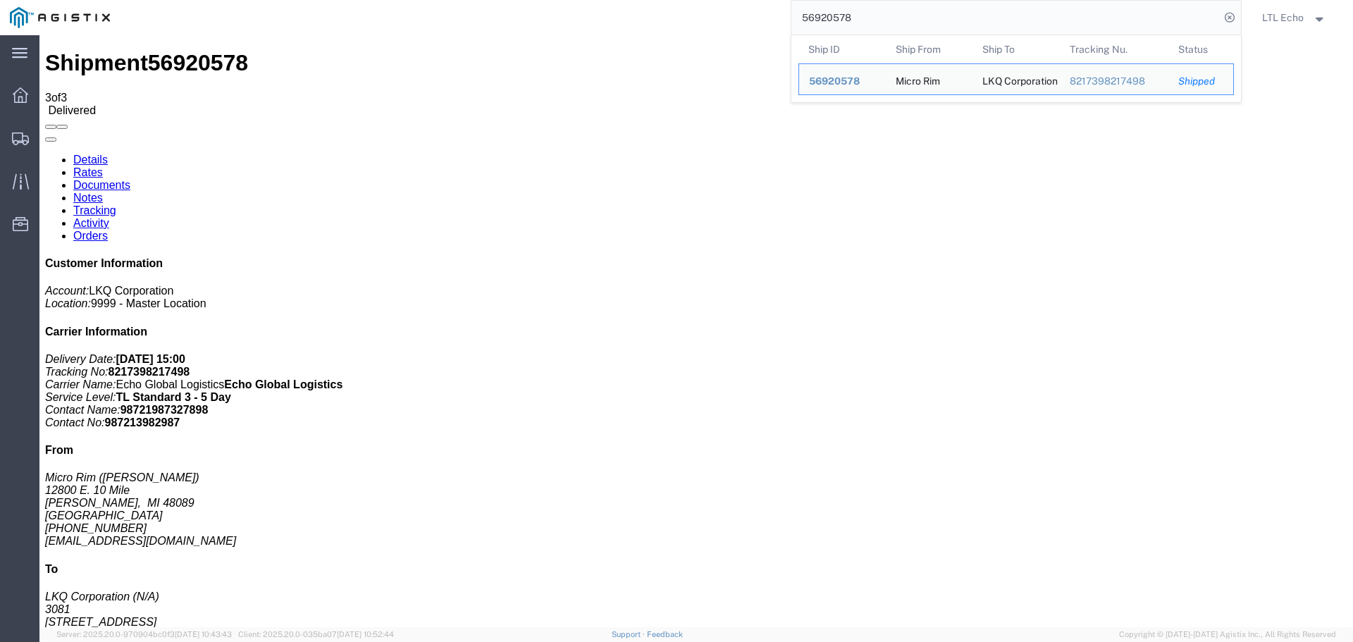
click at [830, 14] on input "56920578" at bounding box center [1006, 18] width 429 height 34
paste input "6428"
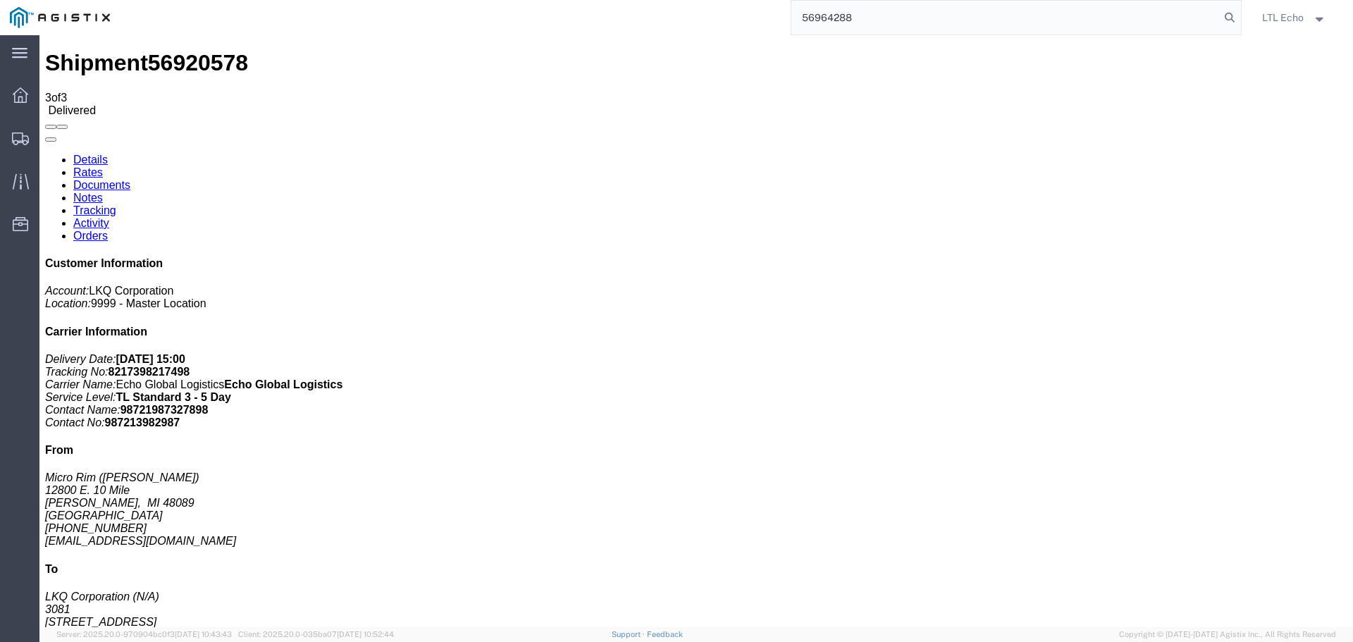
type input "56964288"
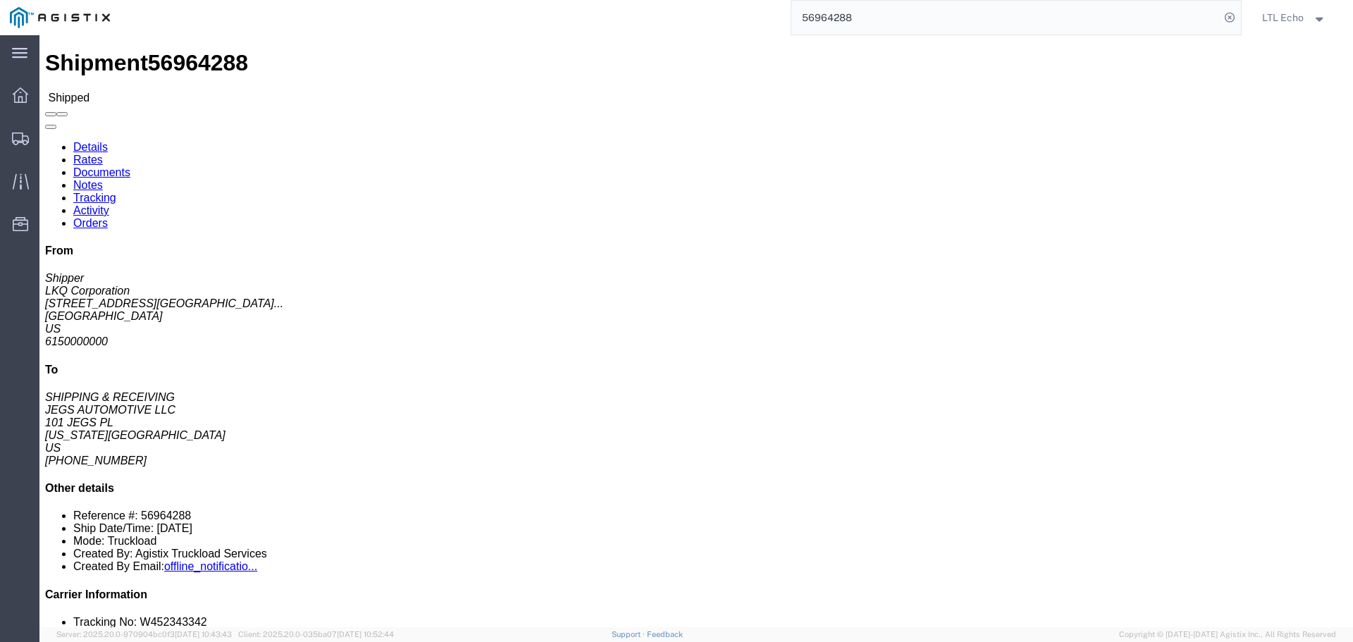
click link "Tracking"
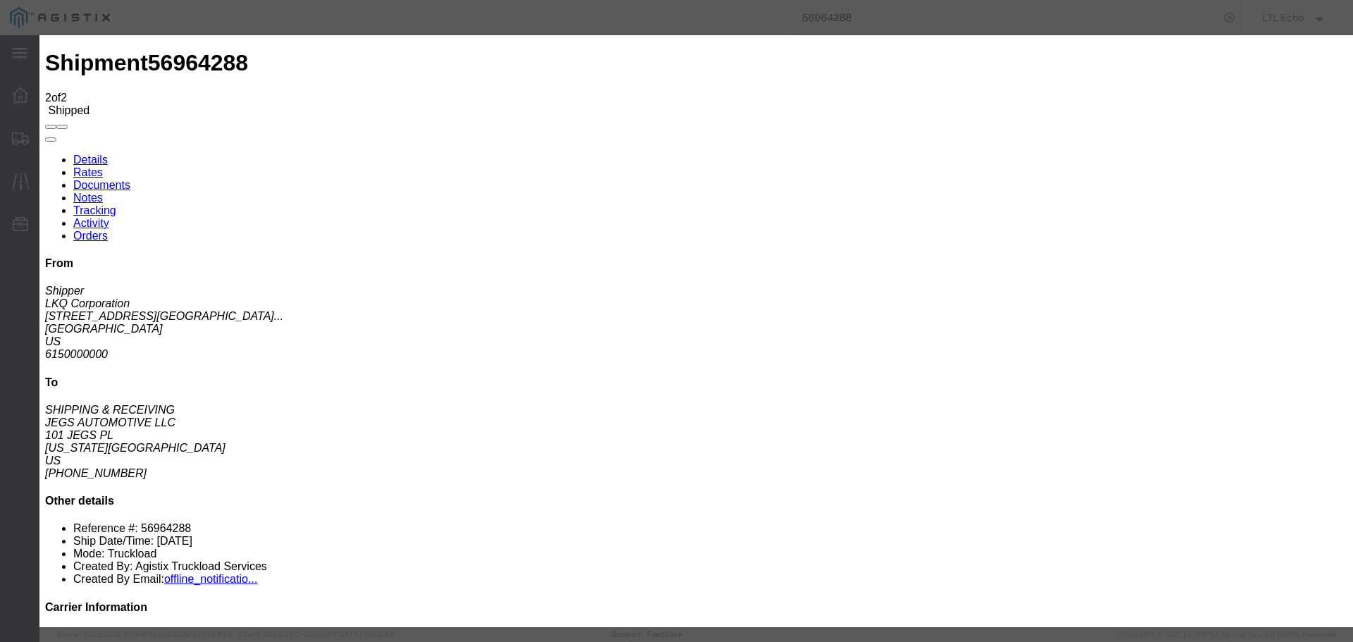
type input "[DATE]"
type input "3:00 PM"
select select "DELIVRED"
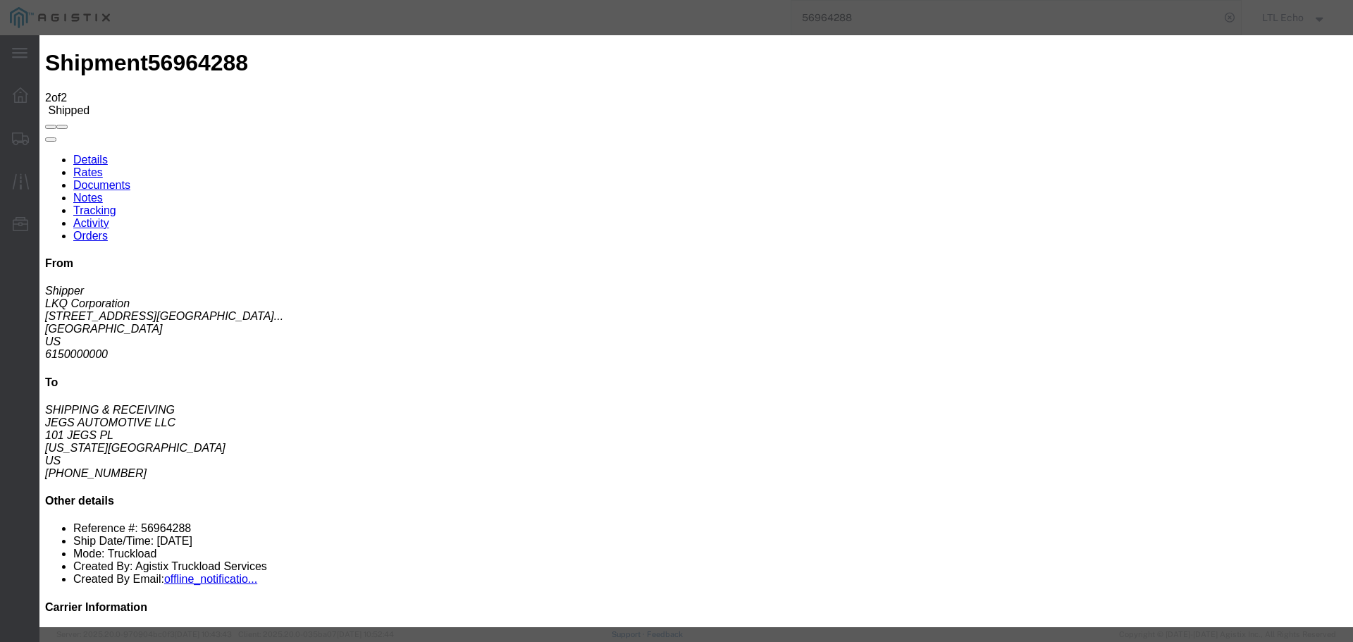
type input "[DATE]"
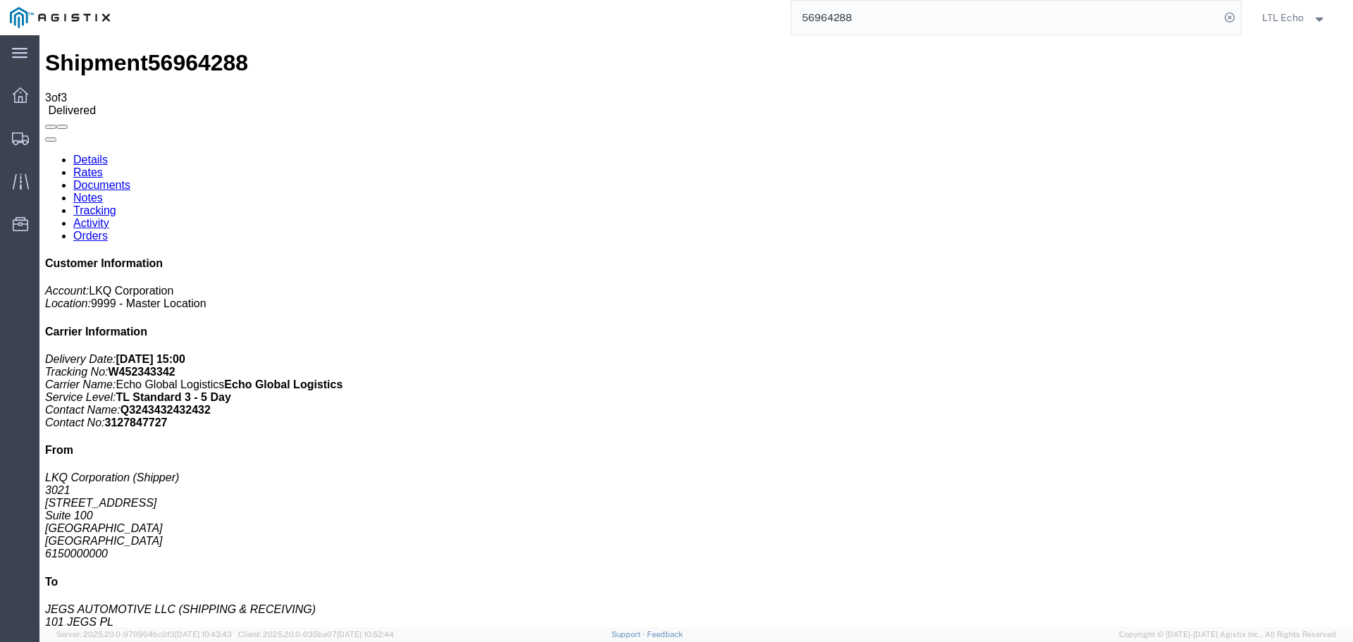
click at [829, 16] on input "56964288" at bounding box center [1006, 18] width 429 height 34
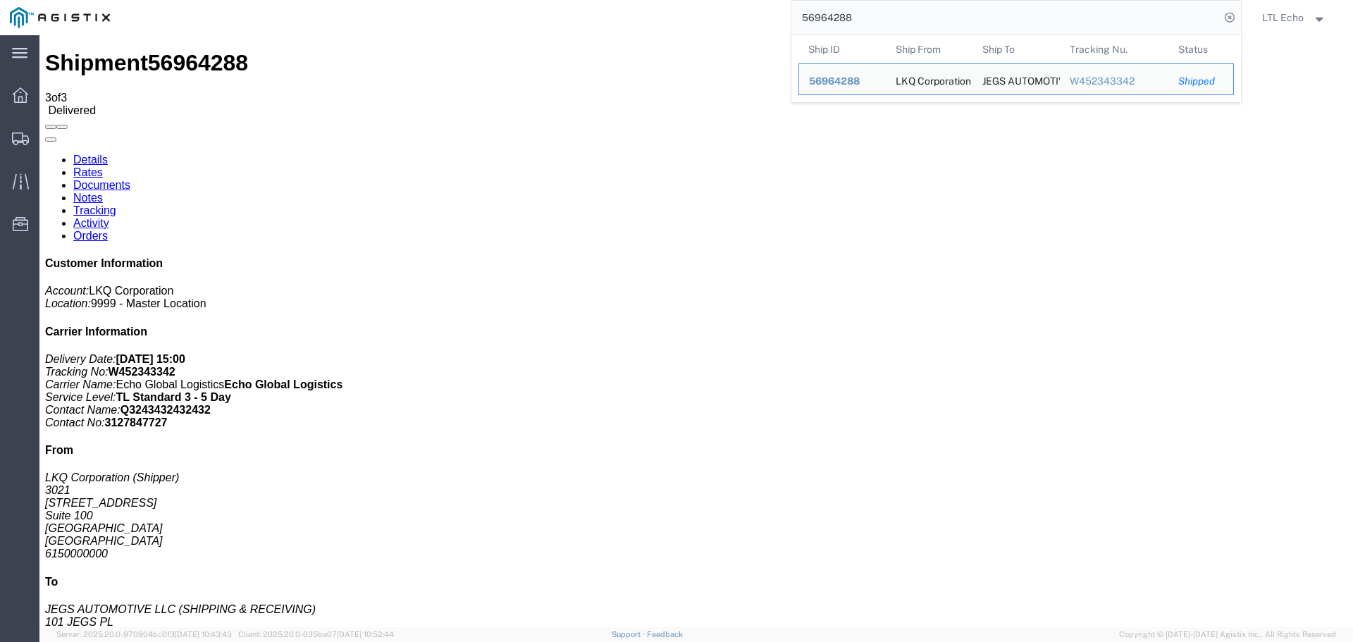
click at [828, 16] on input "56964288" at bounding box center [1006, 18] width 429 height 34
paste input "621384"
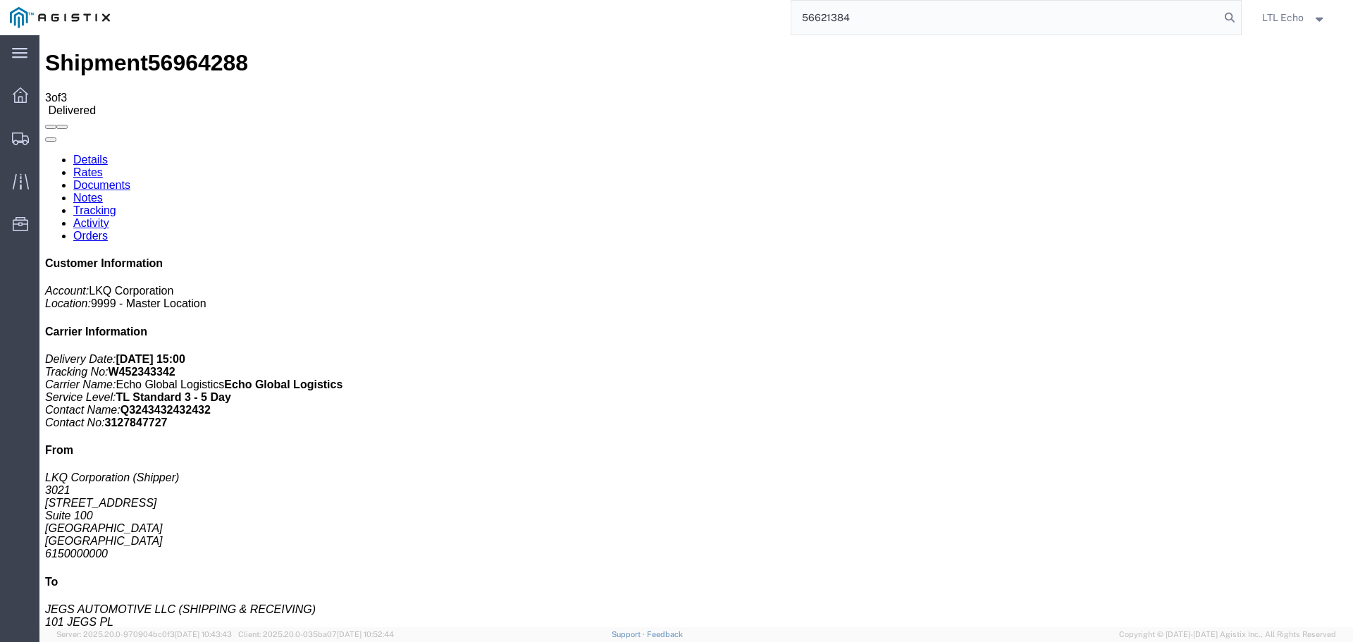
type input "56621384"
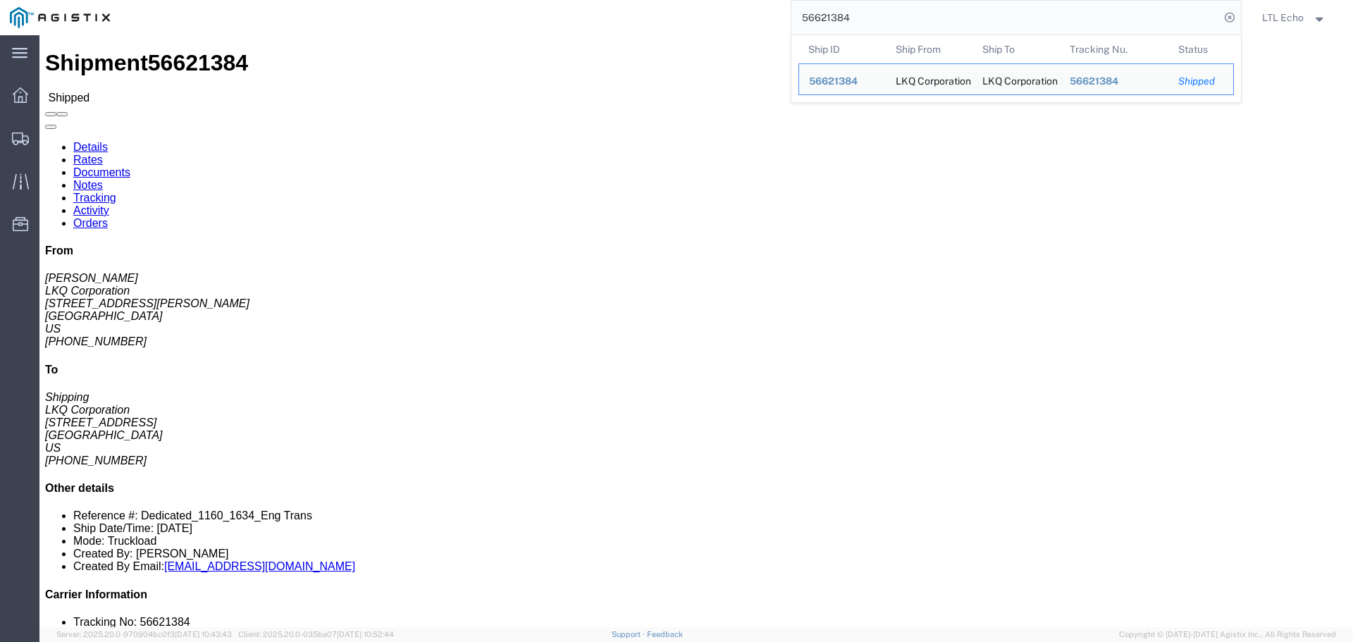
click link "Tracking"
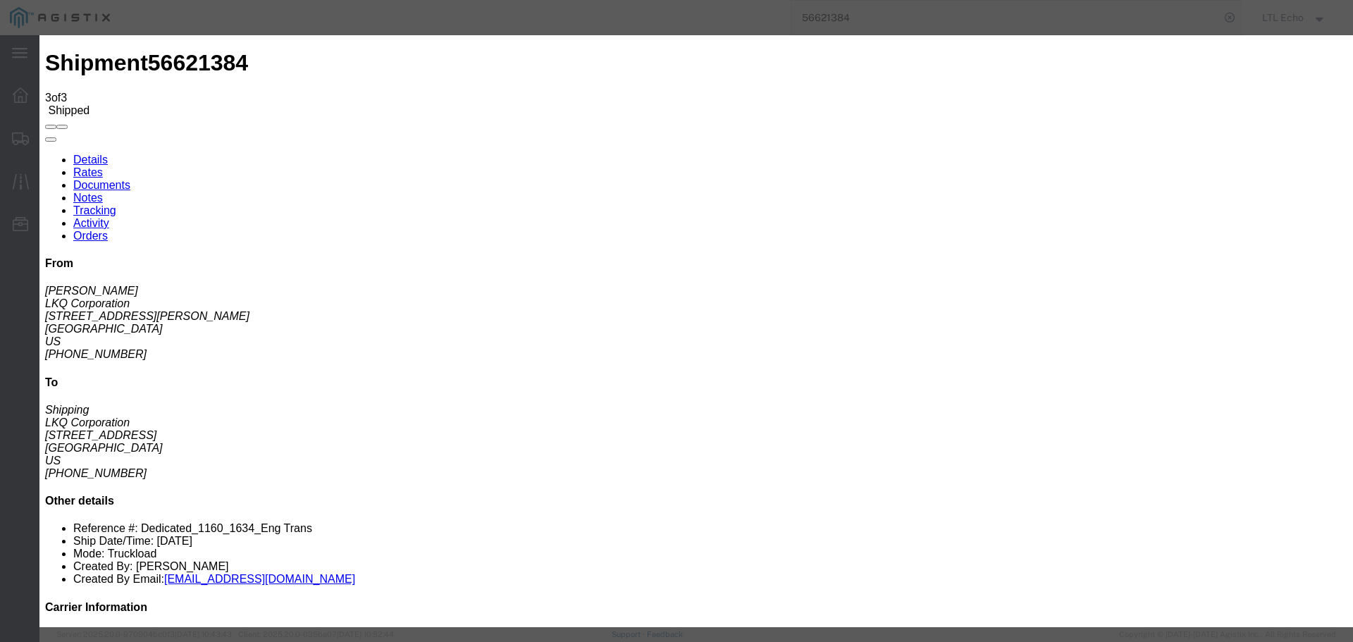
type input "[DATE]"
type input "3:00 PM"
select select "DELIVRED"
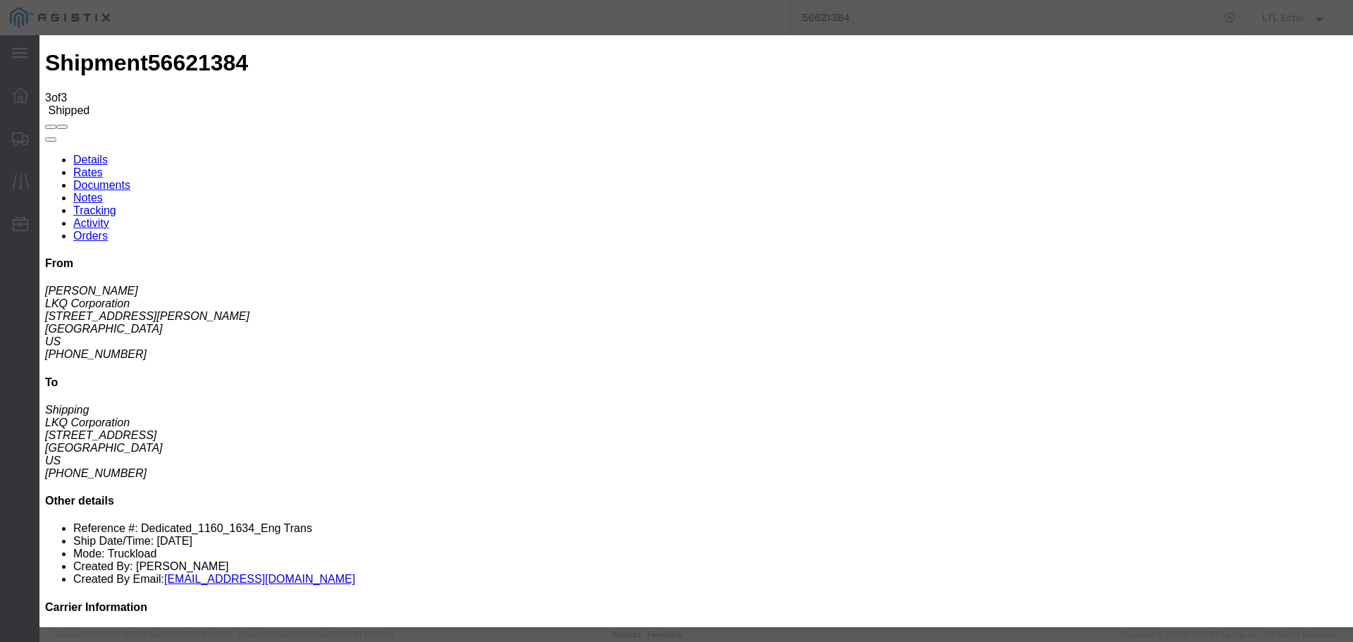
type input "[DATE]"
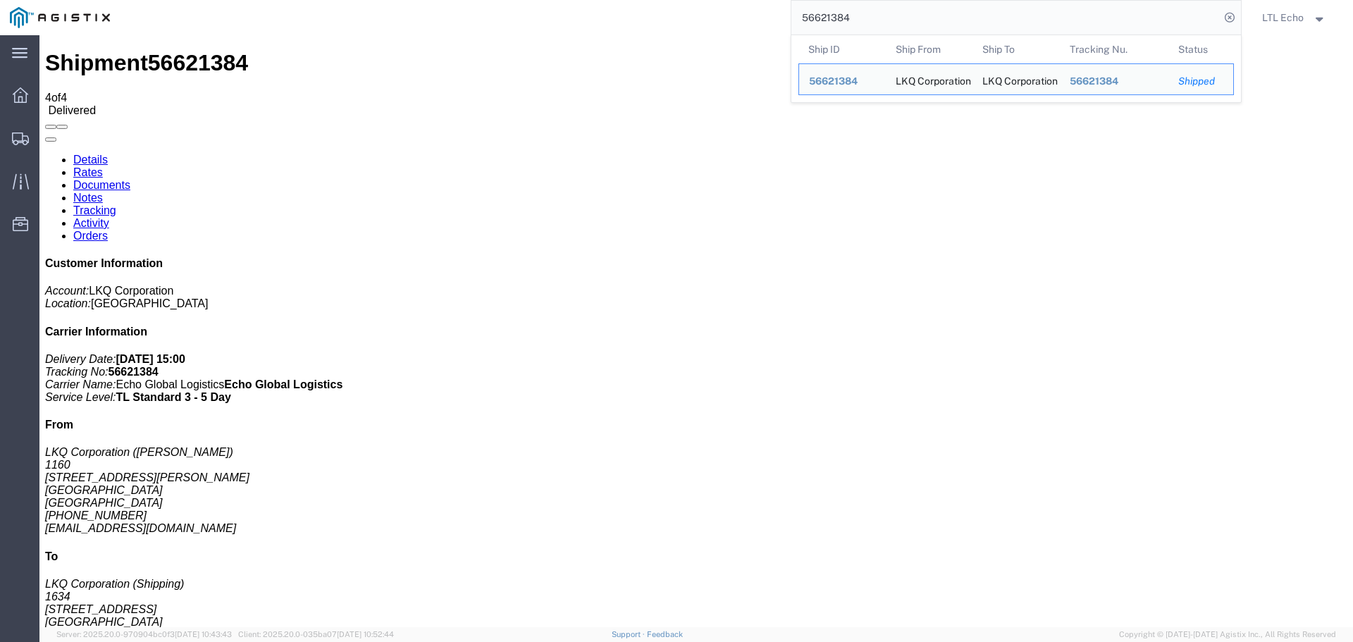
click at [818, 16] on input "56621384" at bounding box center [1006, 18] width 429 height 34
paste input "981765"
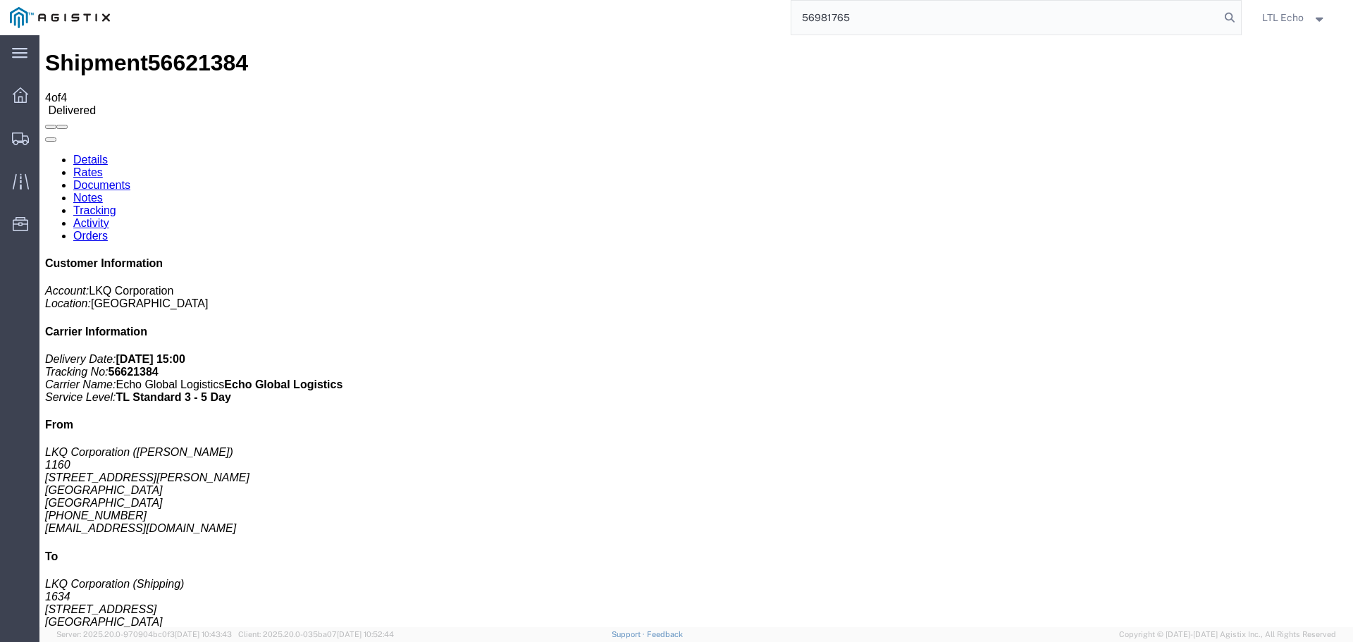
type input "56981765"
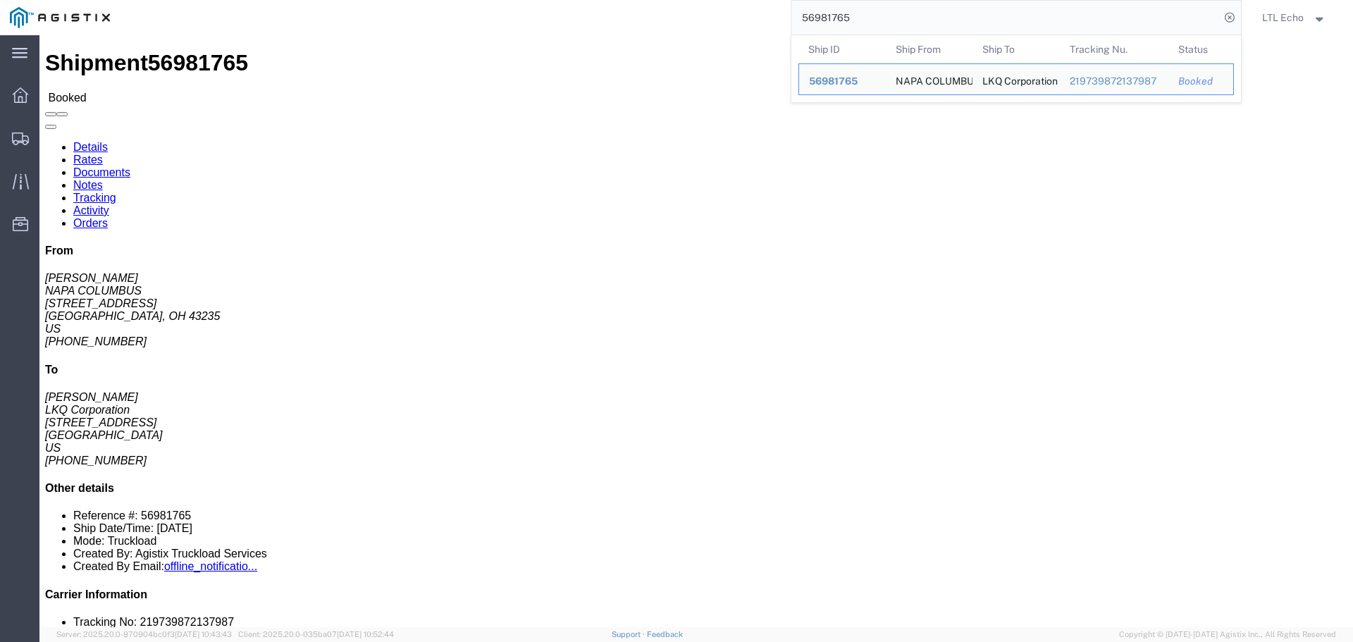
click div "Leg 1 - Truckload Vehicle 1: Standard Dry Van (53 Feet) Number of trucks: 1"
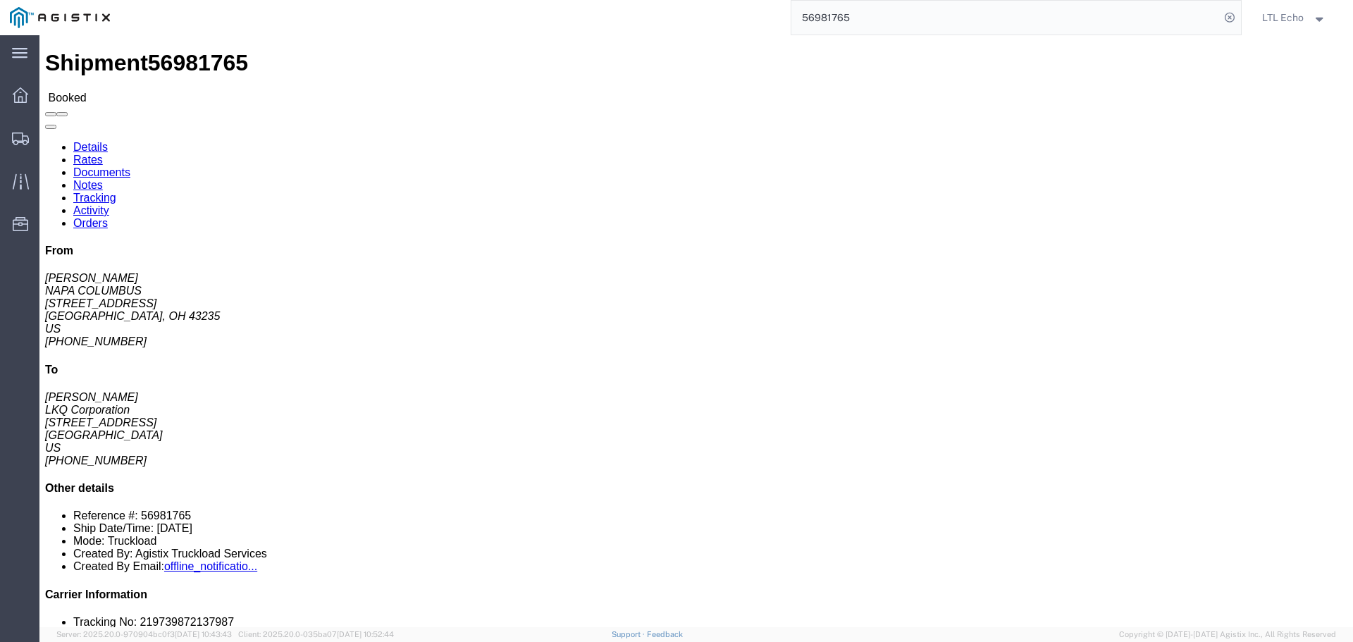
click div "Shipment 56981765 Booked"
click link "Tracking"
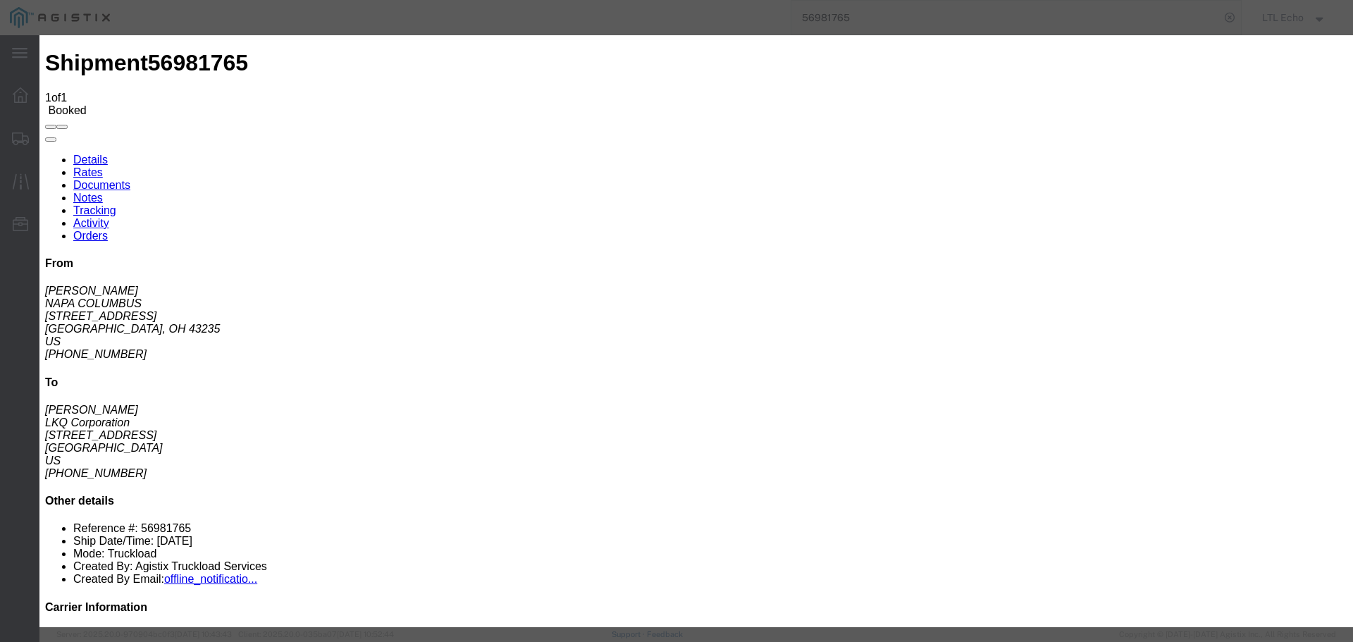
type input "[DATE]"
type input "3:00 PM"
select select "PICKEDUP"
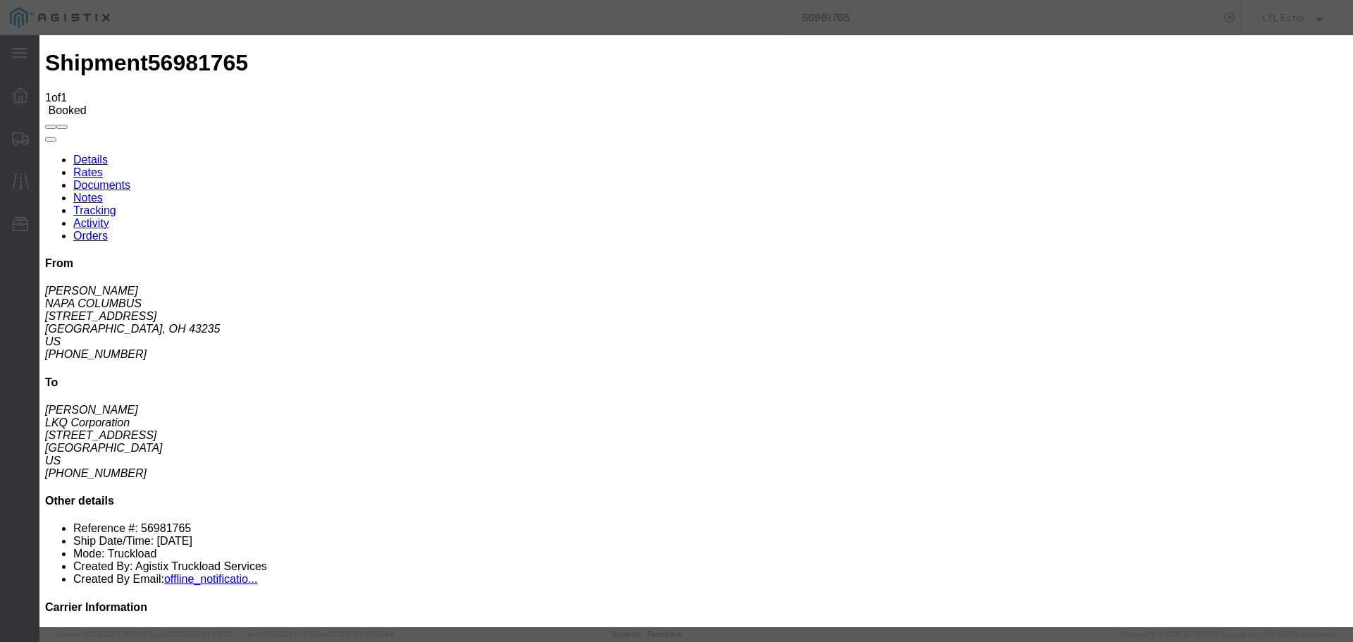
type input "[DATE]"
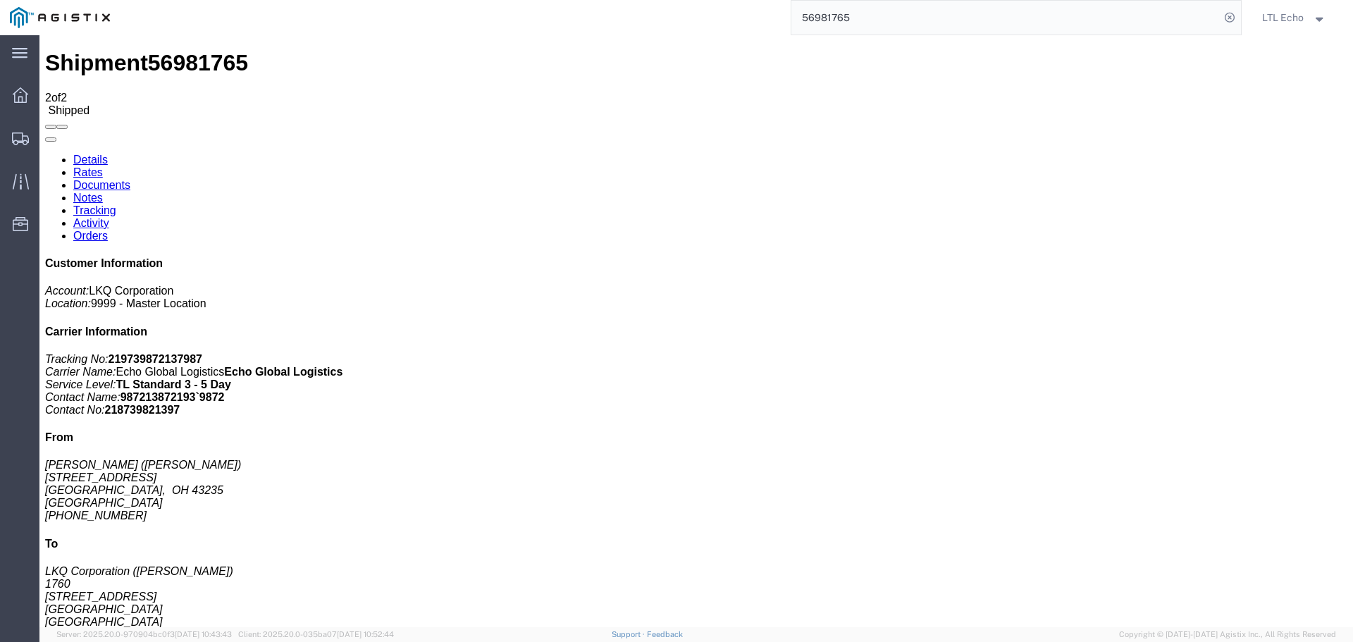
click at [834, 17] on input "56981765" at bounding box center [1006, 18] width 429 height 34
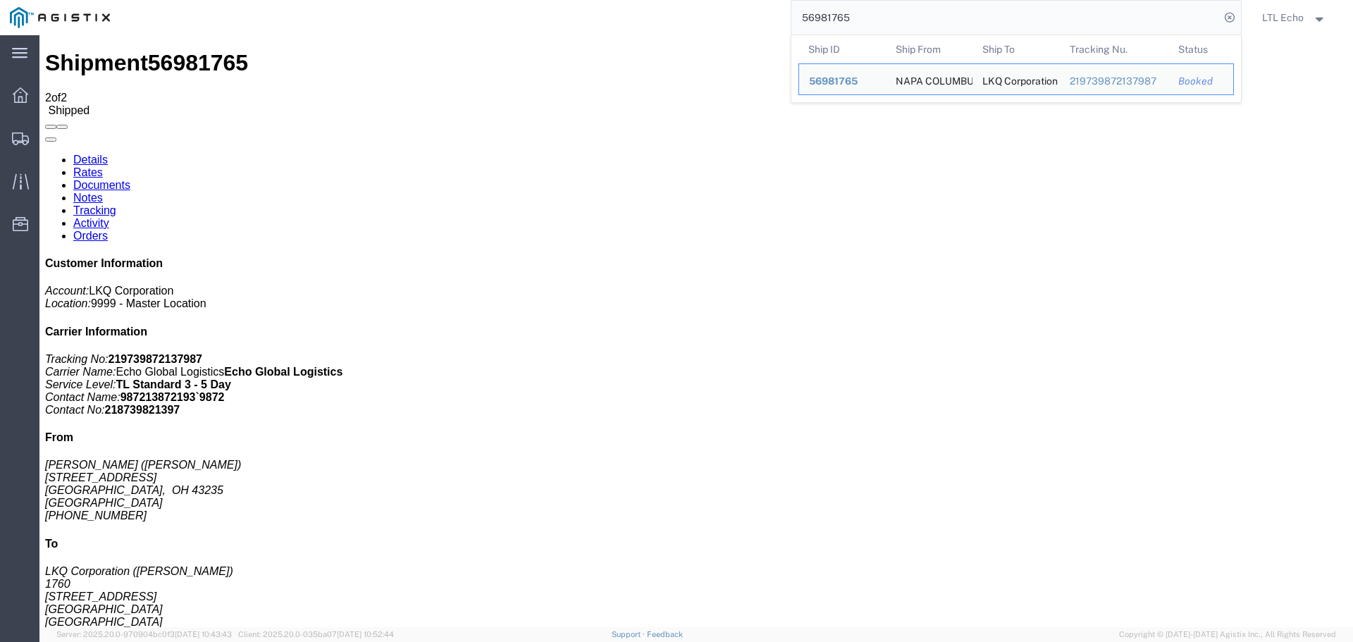
click at [834, 16] on input "56981765" at bounding box center [1006, 18] width 429 height 34
paste input "7010931"
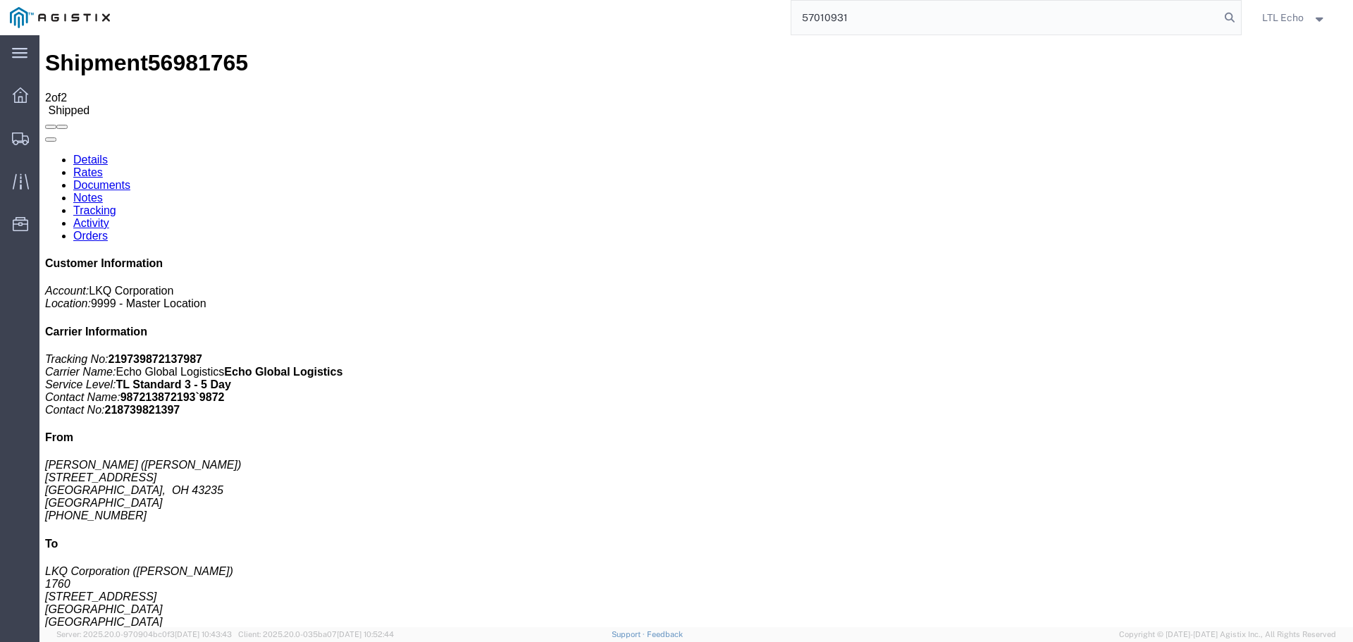
type input "57010931"
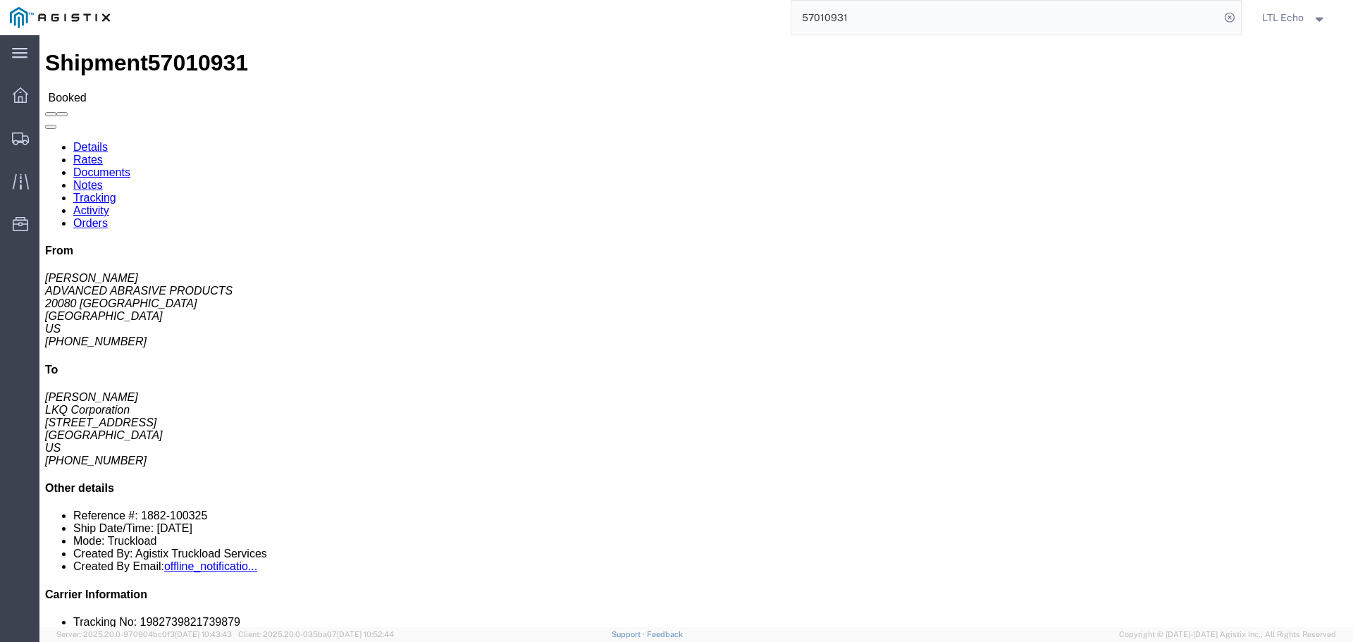
click link "Tracking"
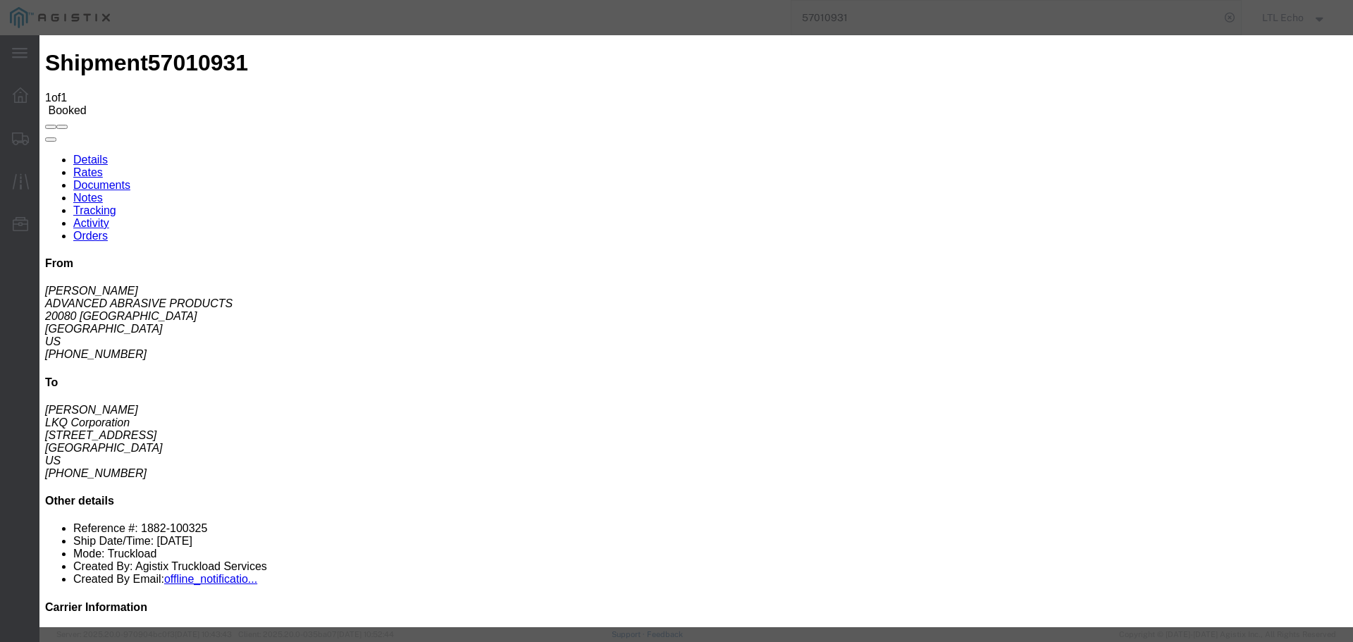
type input "[DATE]"
type input "3:00 PM"
select select "PICKEDUP"
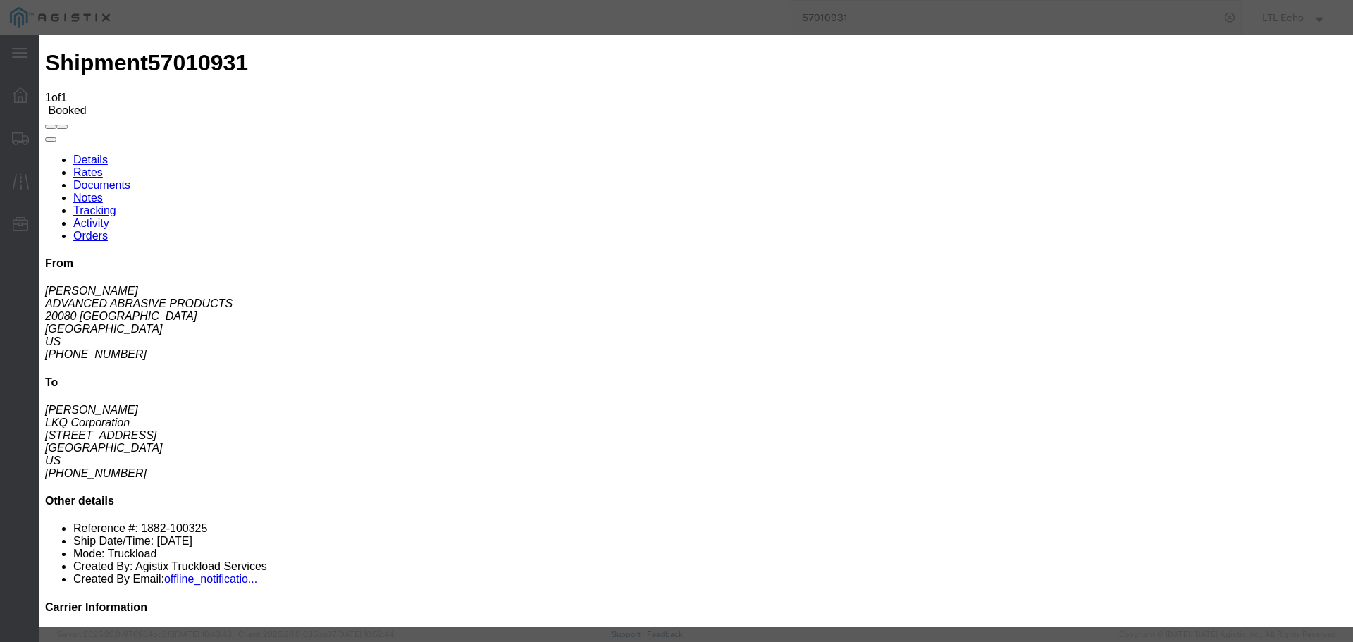
type input "[DATE]"
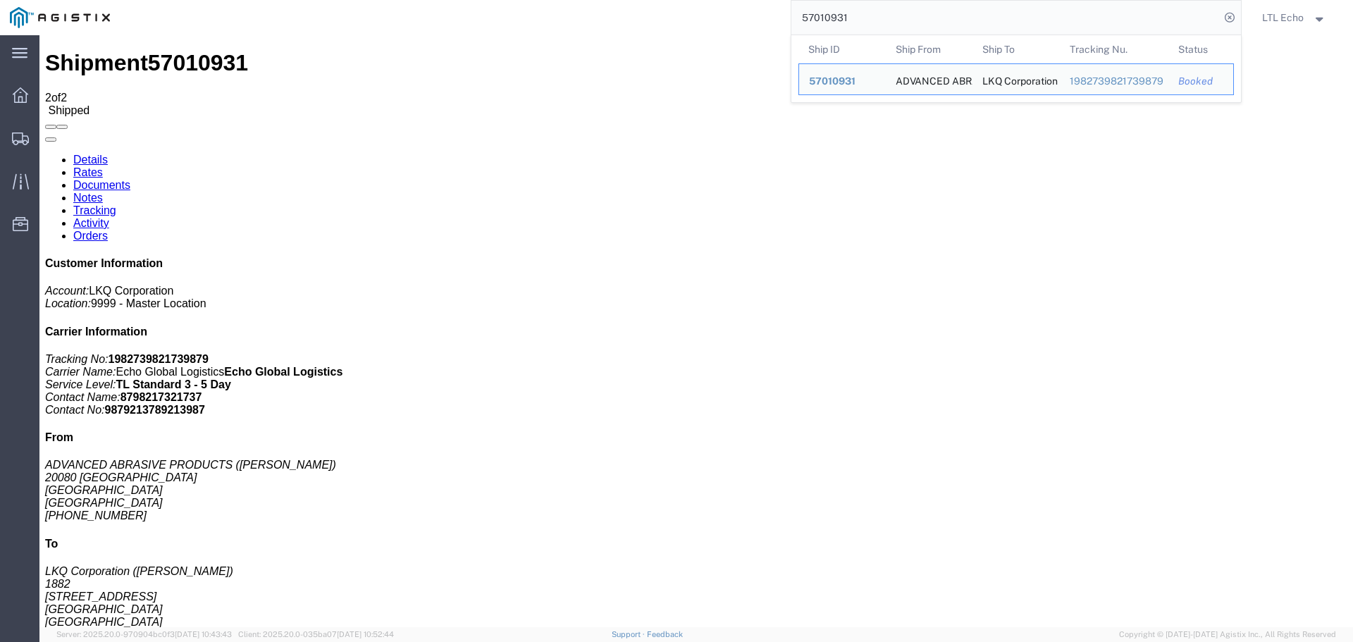
click at [820, 18] on input "57010931" at bounding box center [1006, 18] width 429 height 34
paste input "6897105"
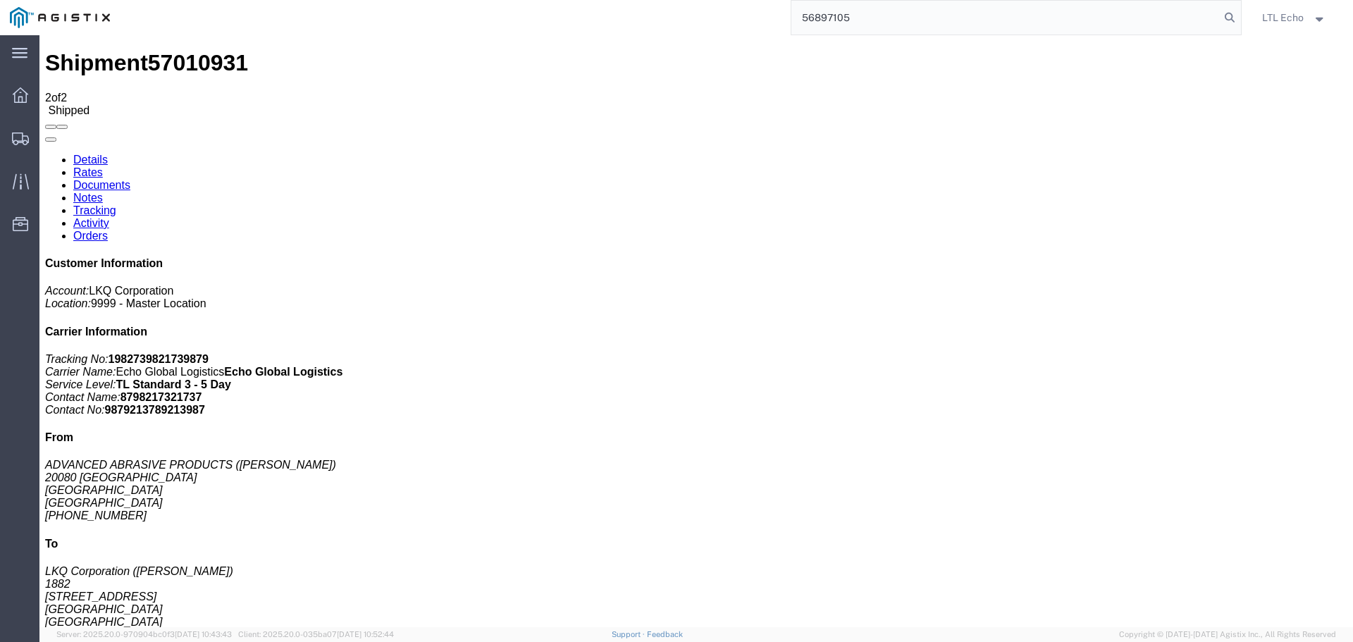
type input "56897105"
